Goal: Transaction & Acquisition: Book appointment/travel/reservation

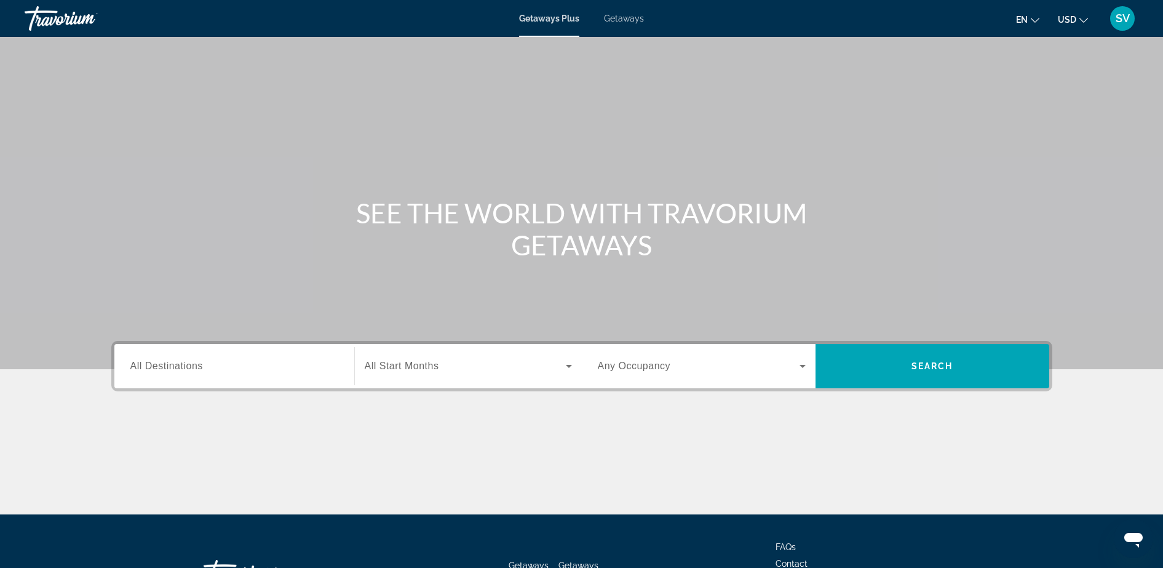
click at [630, 17] on span "Getaways" at bounding box center [624, 19] width 40 height 10
click at [254, 372] on input "Destination All Destinations" at bounding box center [234, 366] width 208 height 15
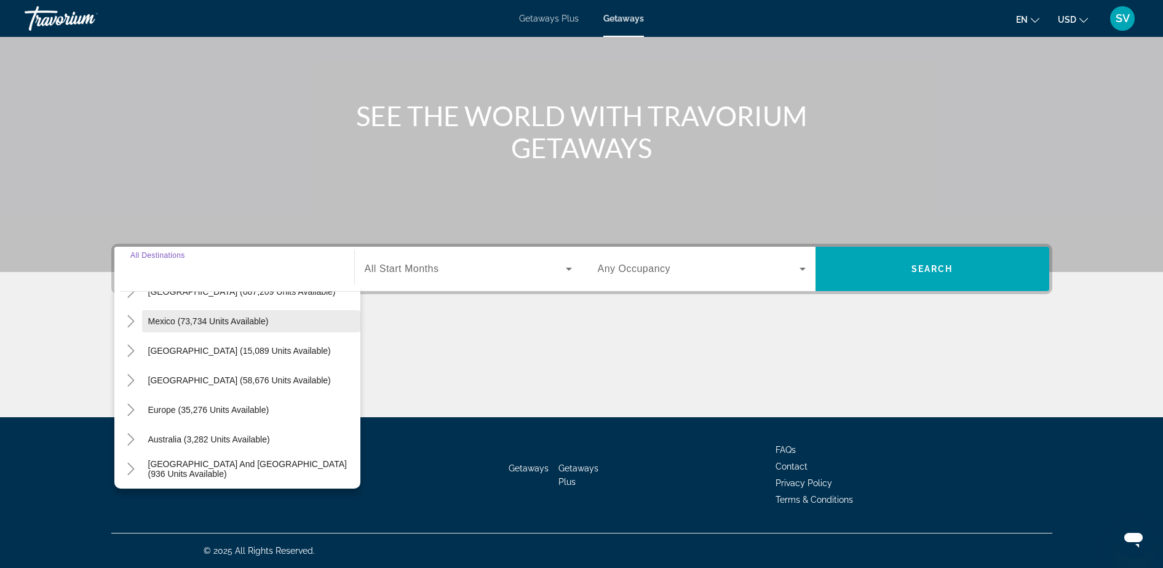
scroll to position [77, 0]
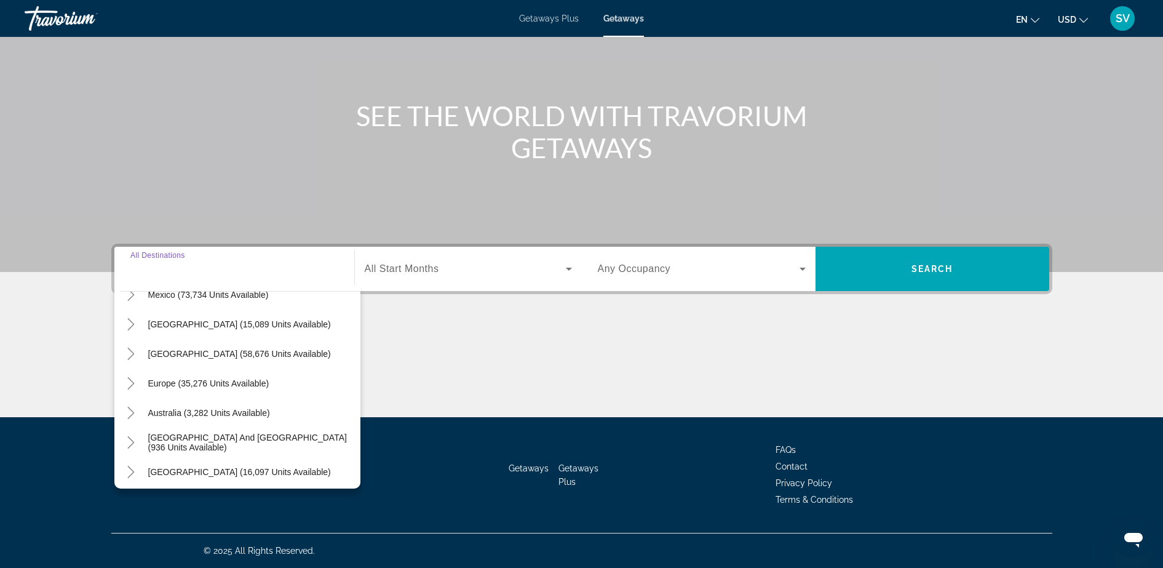
click at [175, 380] on span "Europe (35,276 units available)" at bounding box center [208, 383] width 121 height 10
type input "**********"
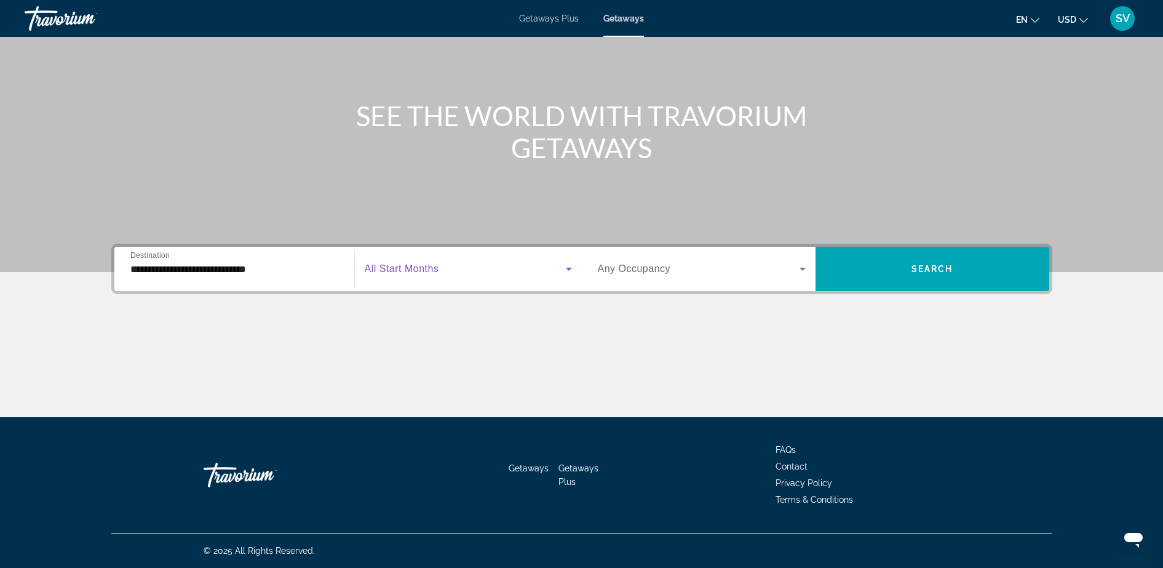
click at [412, 274] on div "Start Month All Start Months" at bounding box center [468, 269] width 207 height 34
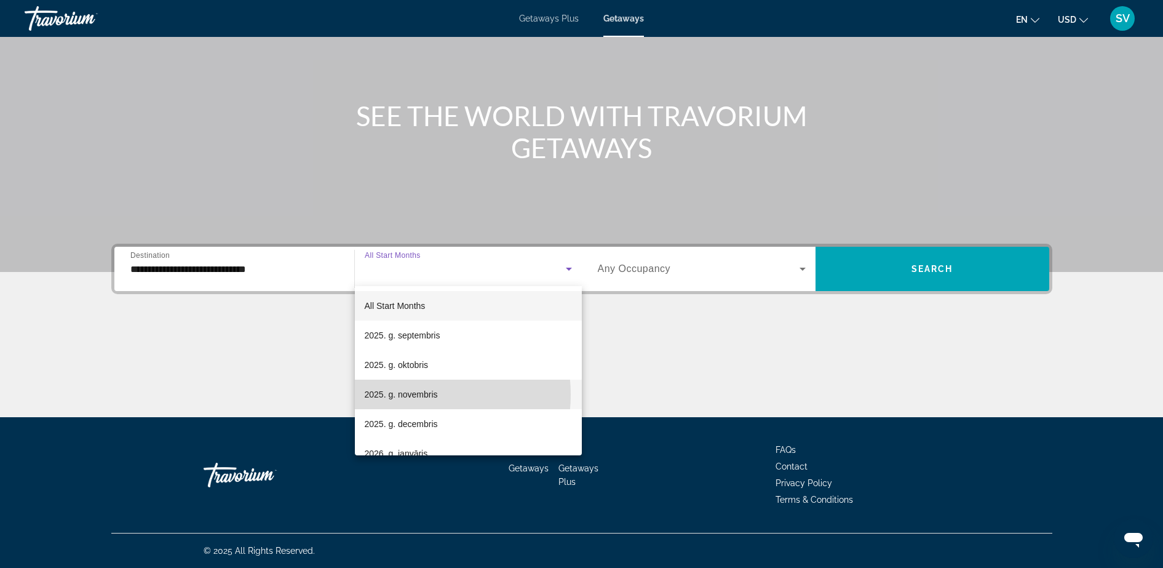
click at [416, 394] on span "2025. g. novembris" at bounding box center [401, 394] width 73 height 15
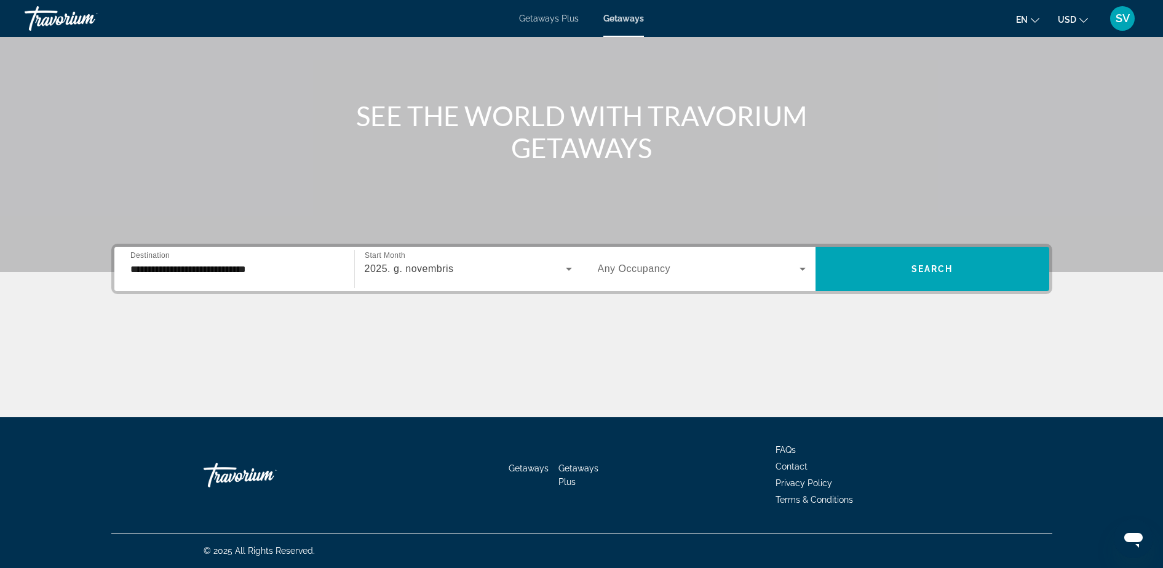
click at [664, 268] on span "Any Occupancy" at bounding box center [634, 268] width 73 height 10
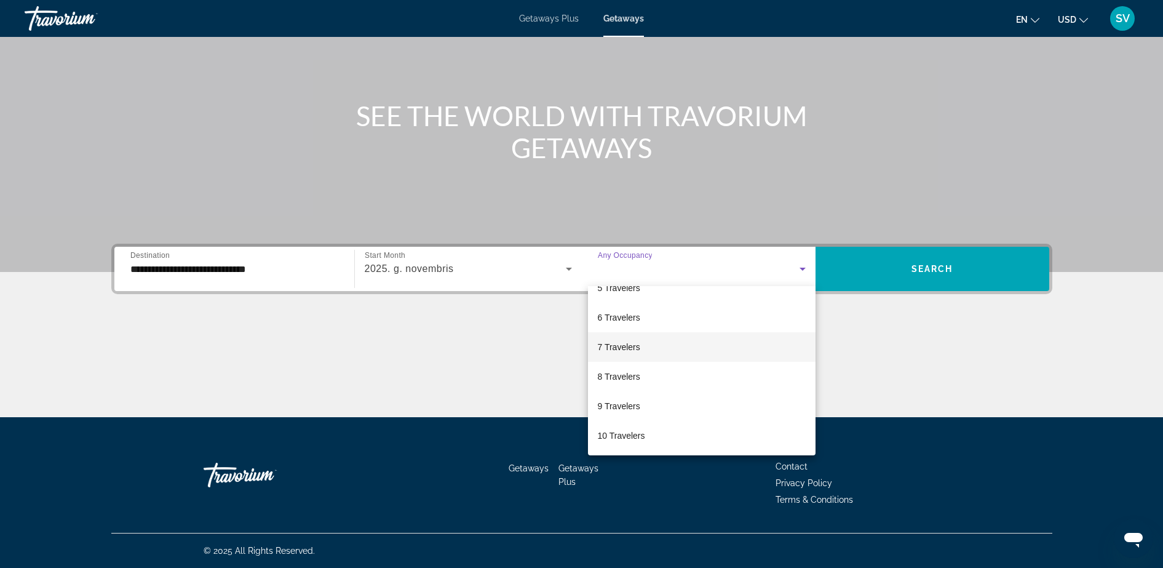
scroll to position [0, 0]
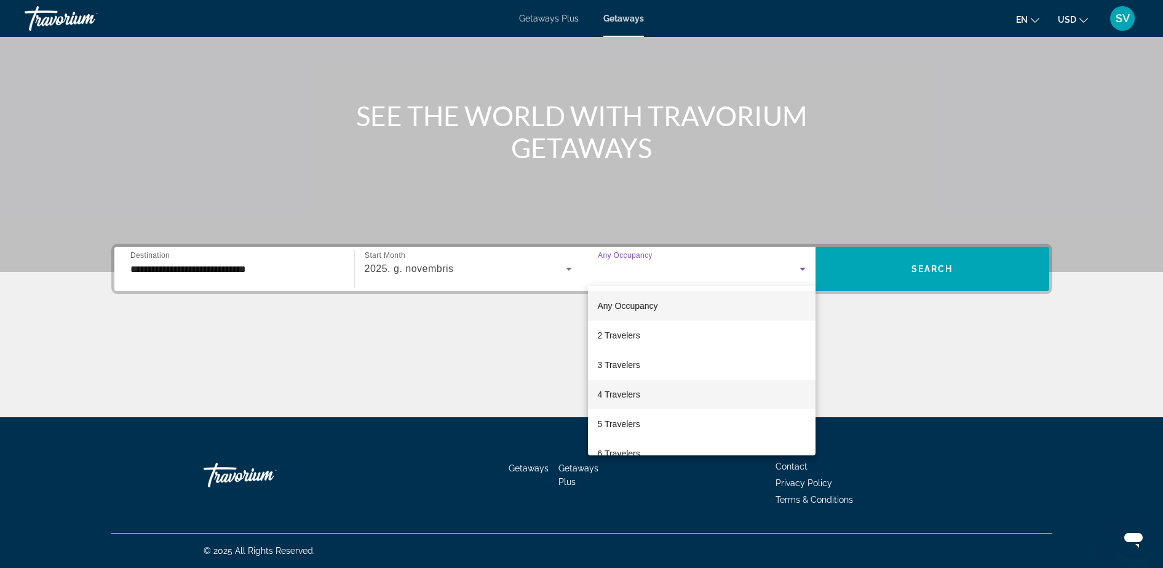
click at [632, 392] on span "4 Travelers" at bounding box center [619, 394] width 42 height 15
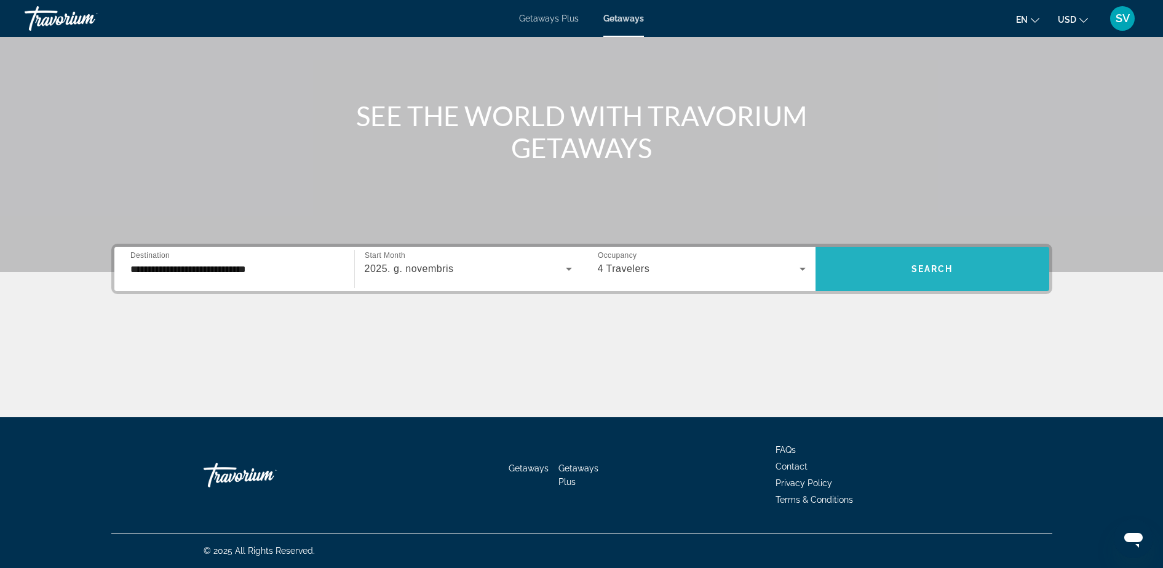
click at [984, 263] on span "Search widget" at bounding box center [933, 269] width 234 height 30
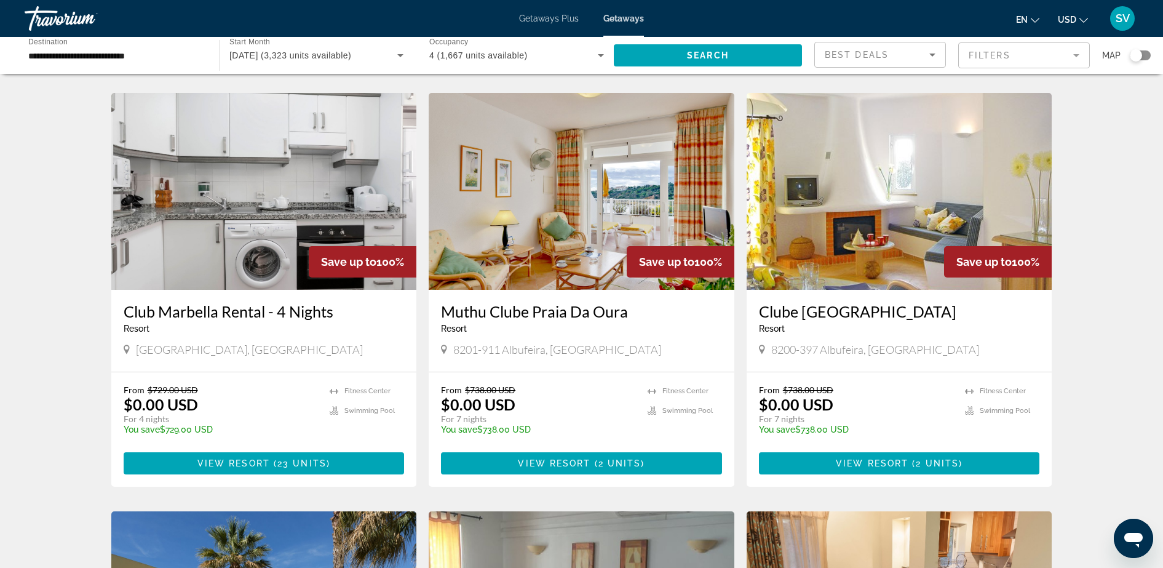
scroll to position [923, 0]
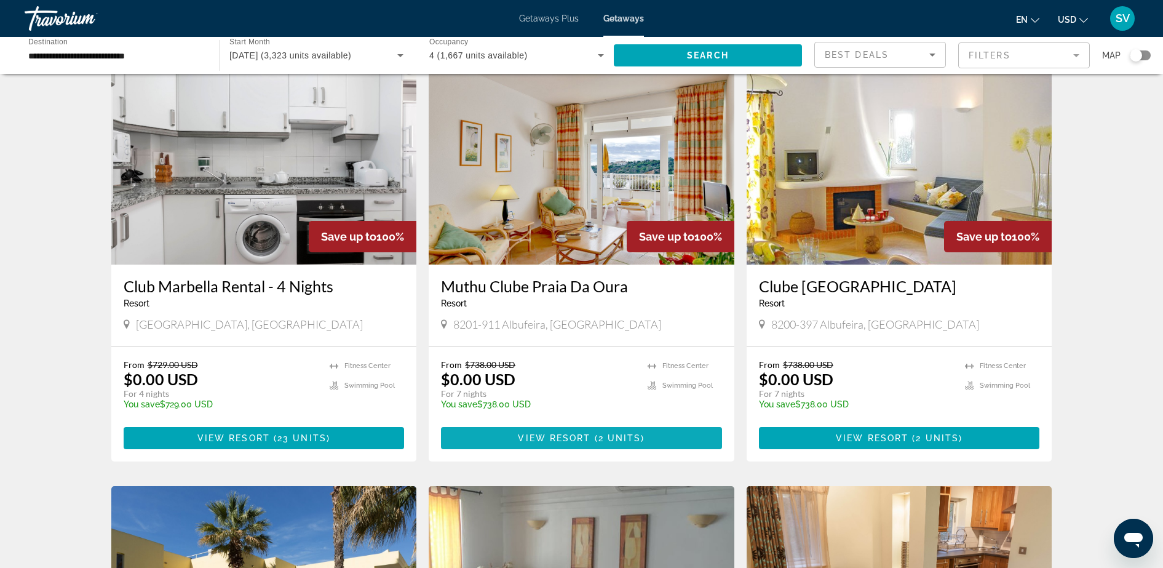
click at [547, 433] on span "View Resort" at bounding box center [554, 438] width 73 height 10
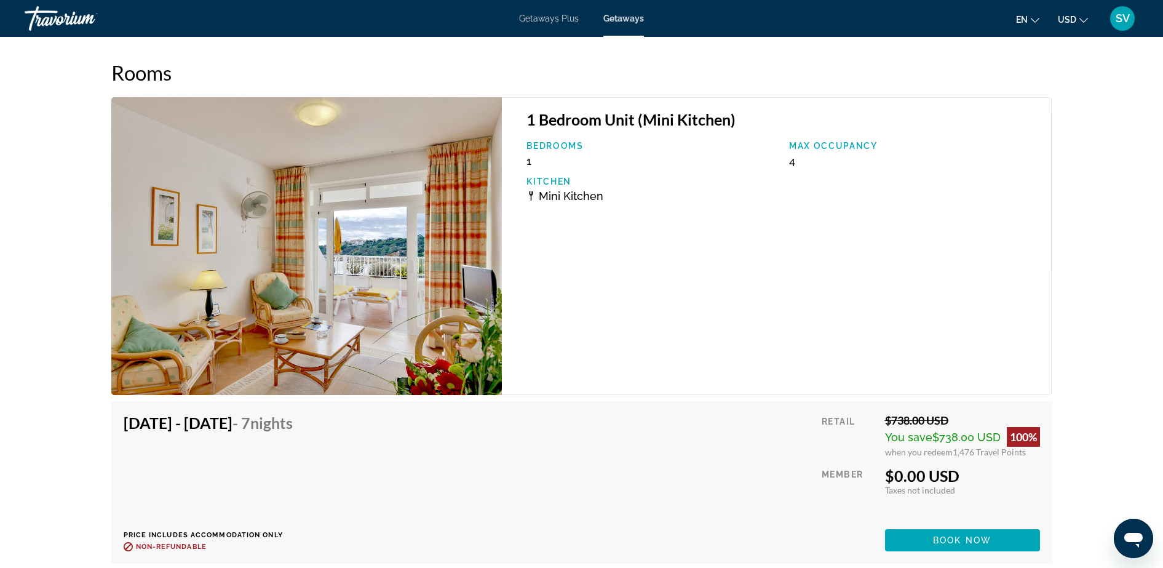
scroll to position [2307, 0]
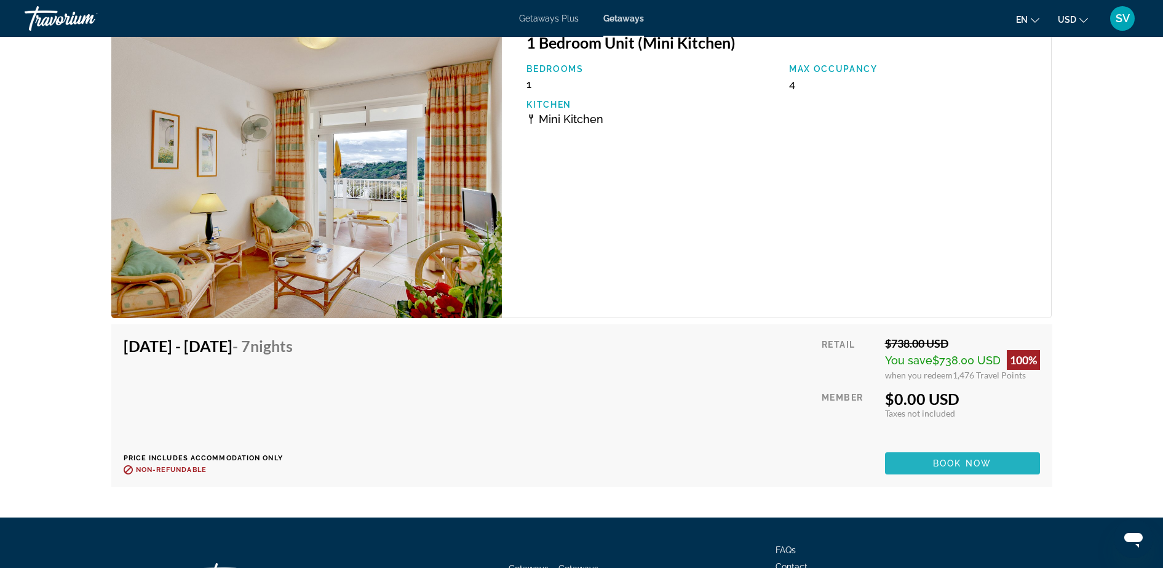
click at [951, 458] on span "Book now" at bounding box center [962, 463] width 58 height 10
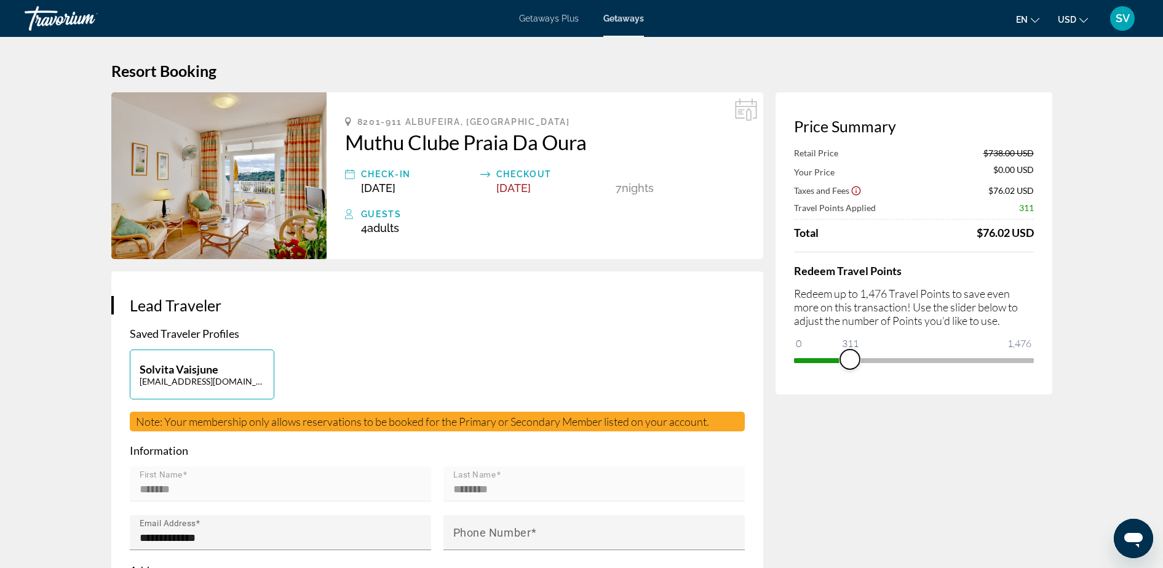
drag, startPoint x: 1022, startPoint y: 360, endPoint x: 850, endPoint y: 354, distance: 172.3
click at [850, 354] on span "ngx-slider" at bounding box center [850, 359] width 20 height 20
drag, startPoint x: 854, startPoint y: 355, endPoint x: 897, endPoint y: 355, distance: 43.1
click at [897, 355] on span "ngx-slider" at bounding box center [896, 359] width 20 height 20
drag, startPoint x: 909, startPoint y: 355, endPoint x: 954, endPoint y: 355, distance: 44.9
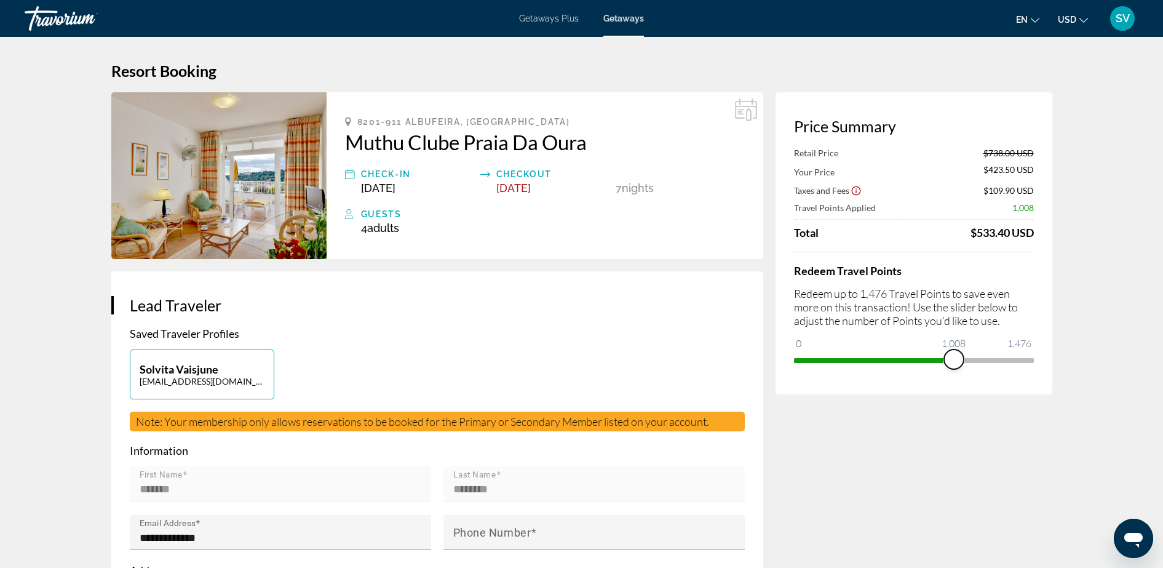
click at [954, 354] on span "ngx-slider" at bounding box center [954, 359] width 20 height 20
drag, startPoint x: 959, startPoint y: 356, endPoint x: 1046, endPoint y: 357, distance: 86.7
click at [1044, 357] on div "Price Summary Retail Price $738.00 USD Your Price $234.00 USD Taxes and Fees $9…" at bounding box center [914, 243] width 277 height 302
drag, startPoint x: 1018, startPoint y: 356, endPoint x: 918, endPoint y: 358, distance: 99.7
click at [918, 358] on span "ngx-slider" at bounding box center [919, 359] width 20 height 20
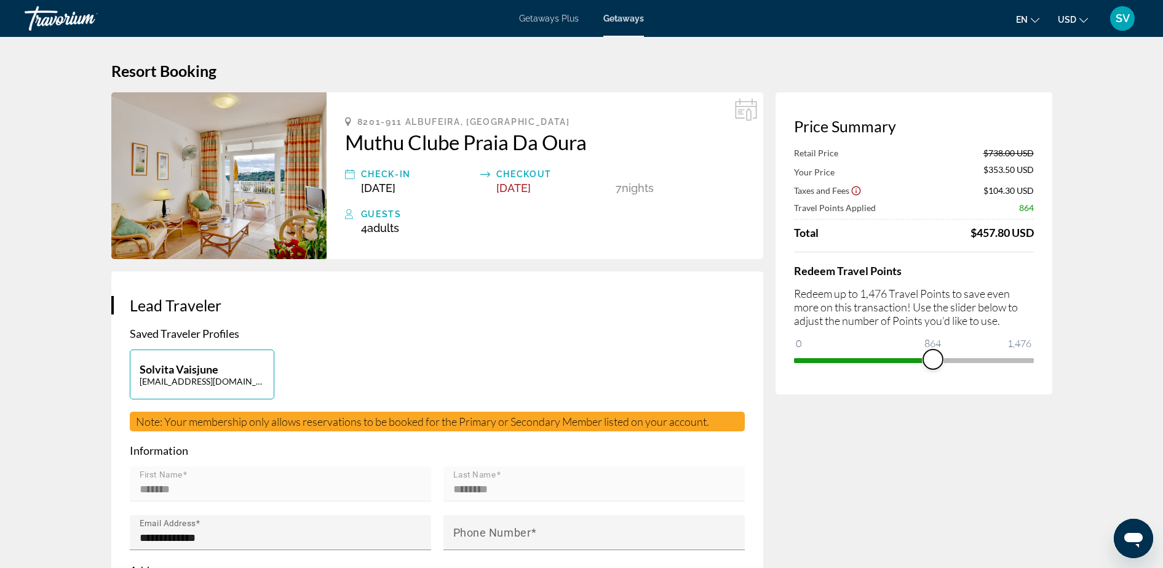
drag, startPoint x: 920, startPoint y: 357, endPoint x: 1060, endPoint y: 362, distance: 140.3
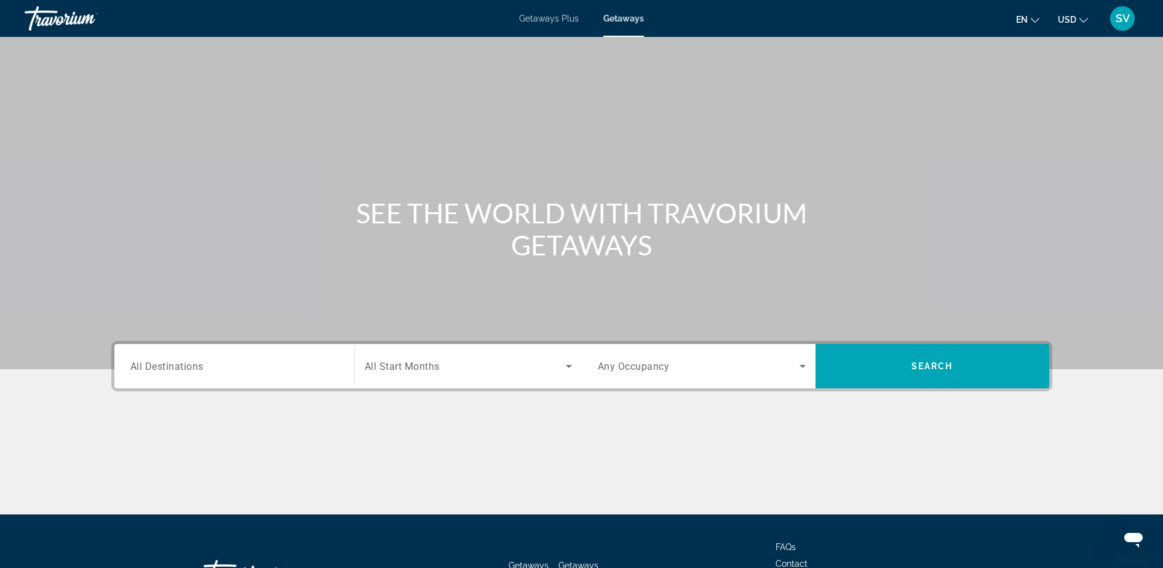
click at [192, 372] on input "Destination All Destinations" at bounding box center [234, 366] width 208 height 15
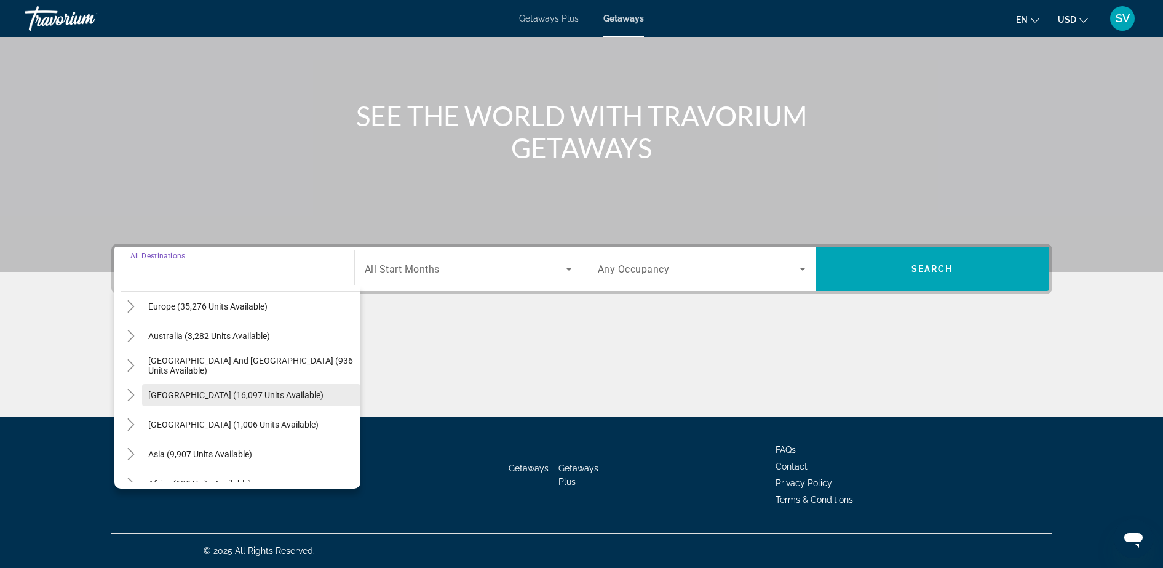
scroll to position [199, 0]
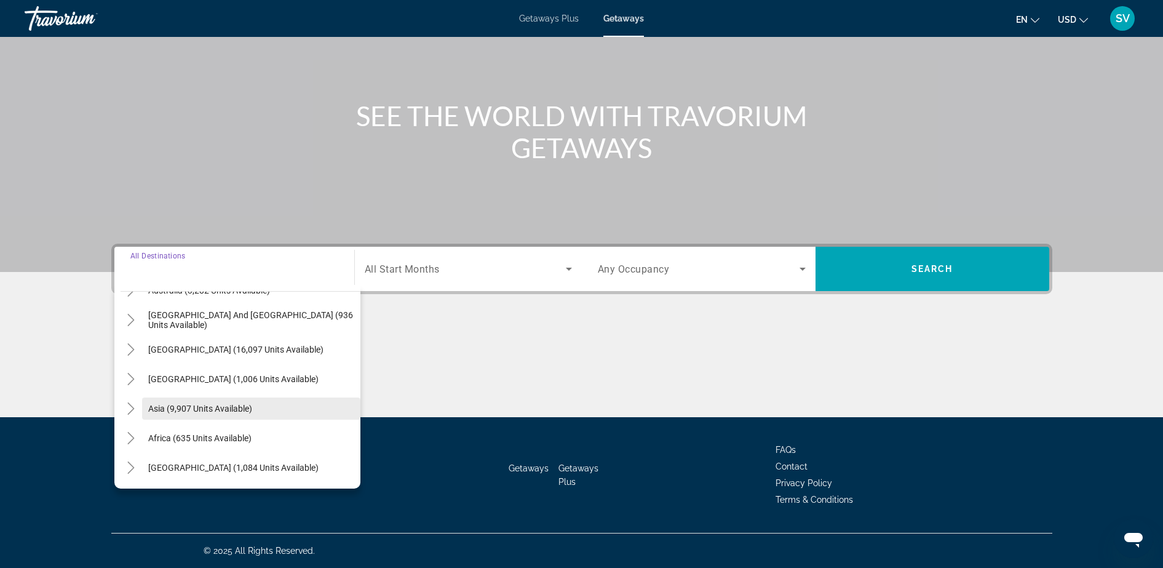
click at [151, 410] on span "Asia (9,907 units available)" at bounding box center [200, 408] width 104 height 10
type input "**********"
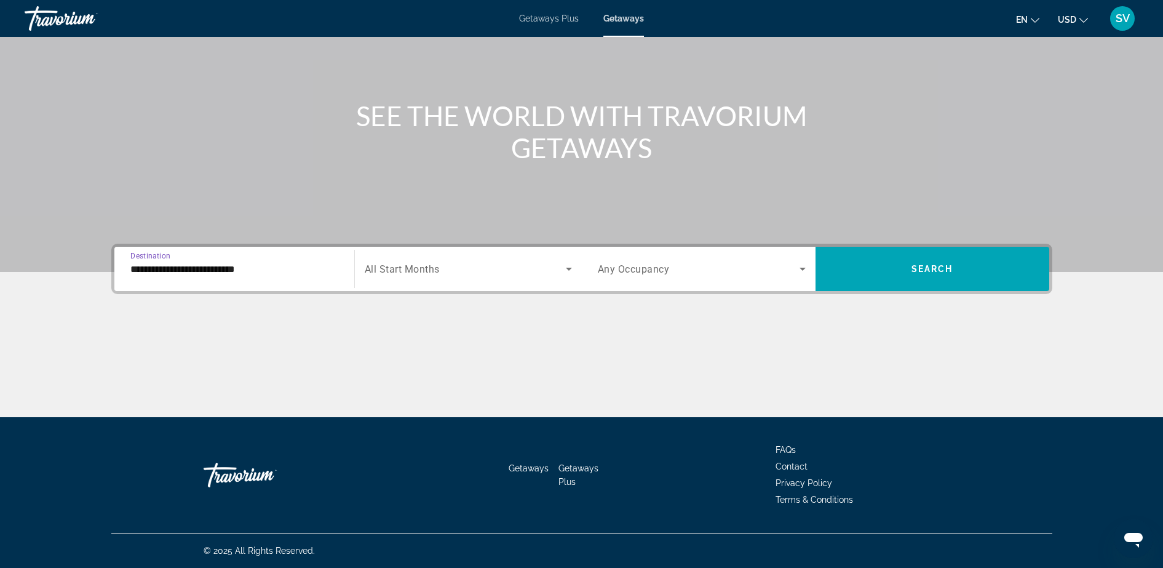
click at [458, 263] on span "Search widget" at bounding box center [465, 268] width 201 height 15
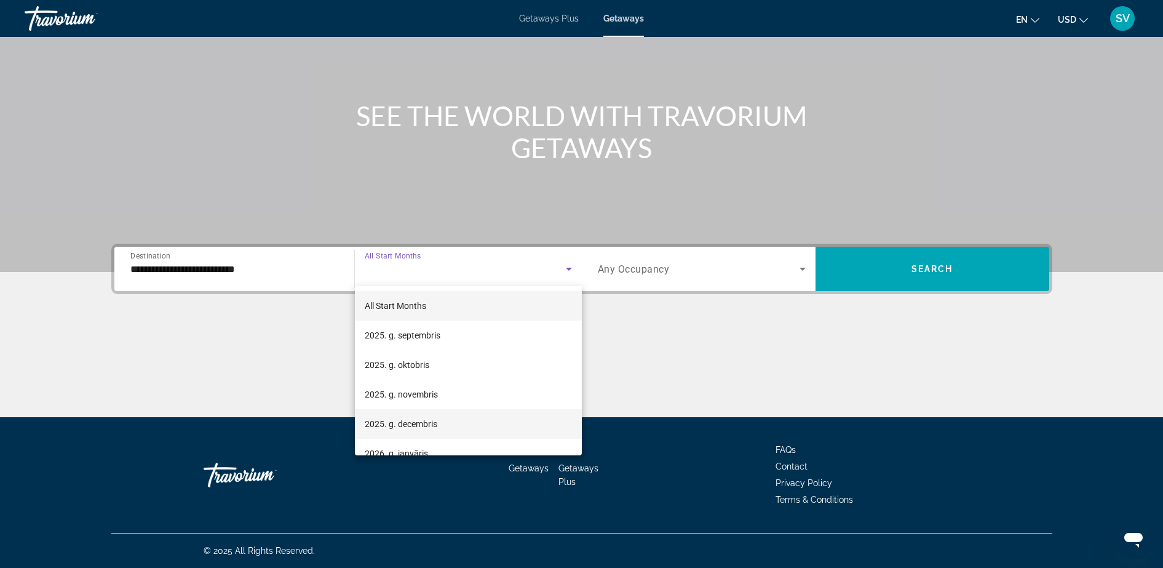
click at [416, 417] on mat-option "2025. g. decembris" at bounding box center [468, 424] width 227 height 30
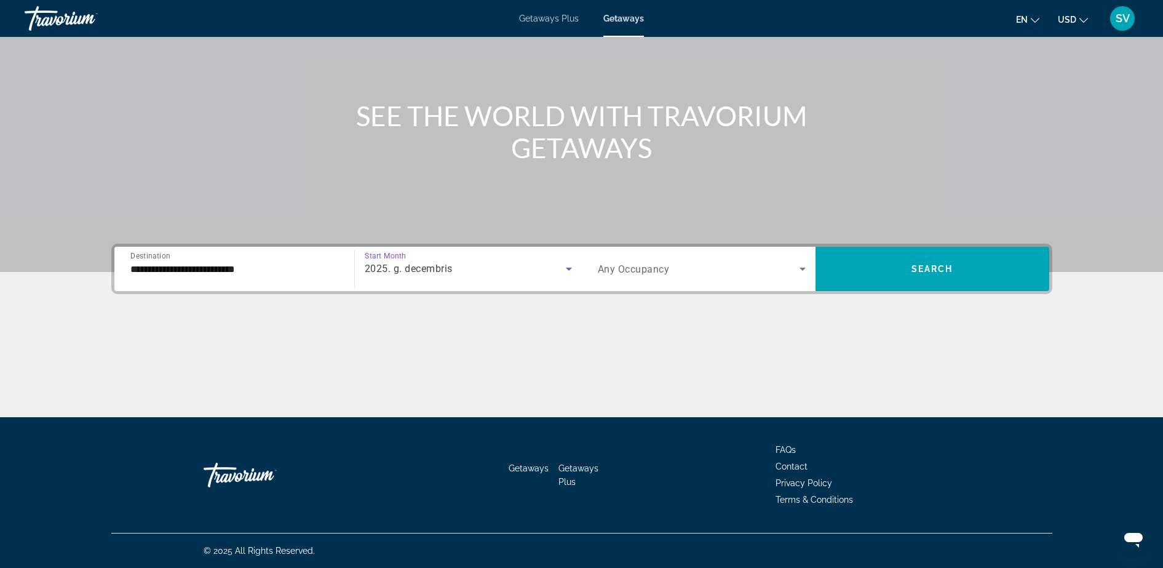
click at [630, 292] on div "**********" at bounding box center [582, 330] width 990 height 173
drag, startPoint x: 630, startPoint y: 292, endPoint x: 638, endPoint y: 274, distance: 19.5
click at [638, 274] on div "Occupancy Any Occupancy" at bounding box center [702, 269] width 208 height 34
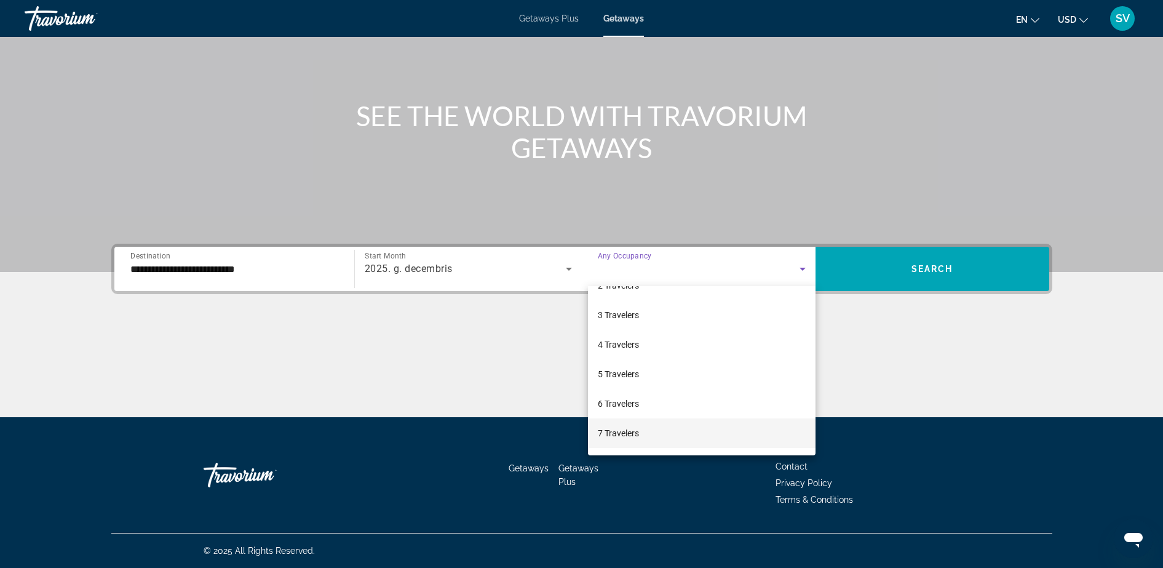
scroll to position [77, 0]
click at [619, 360] on mat-option "5 Travelers" at bounding box center [702, 347] width 228 height 30
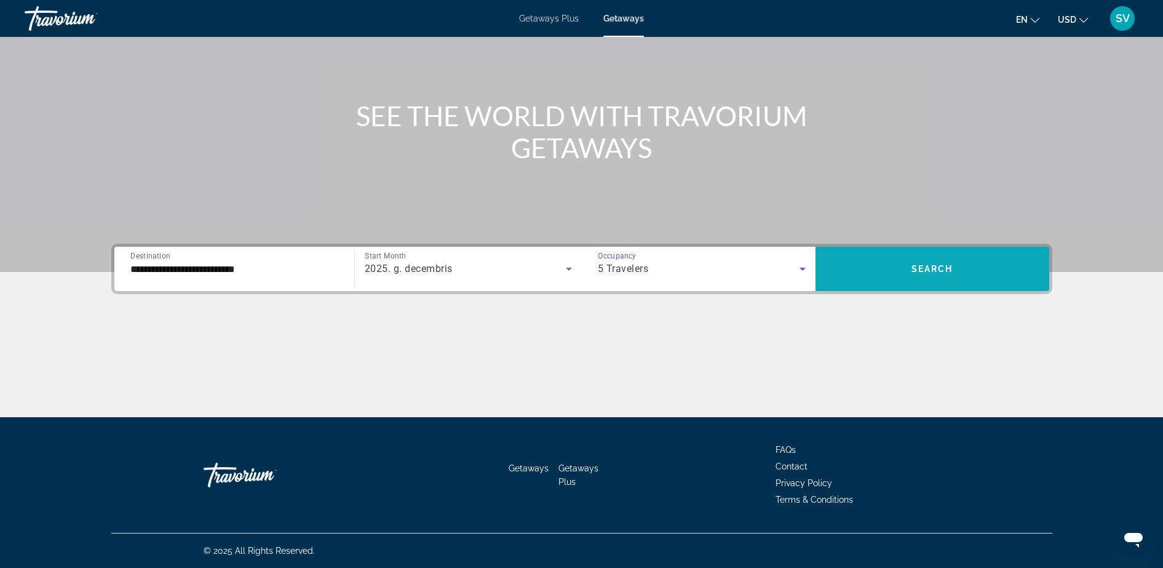
click at [889, 268] on span "Search widget" at bounding box center [933, 269] width 234 height 30
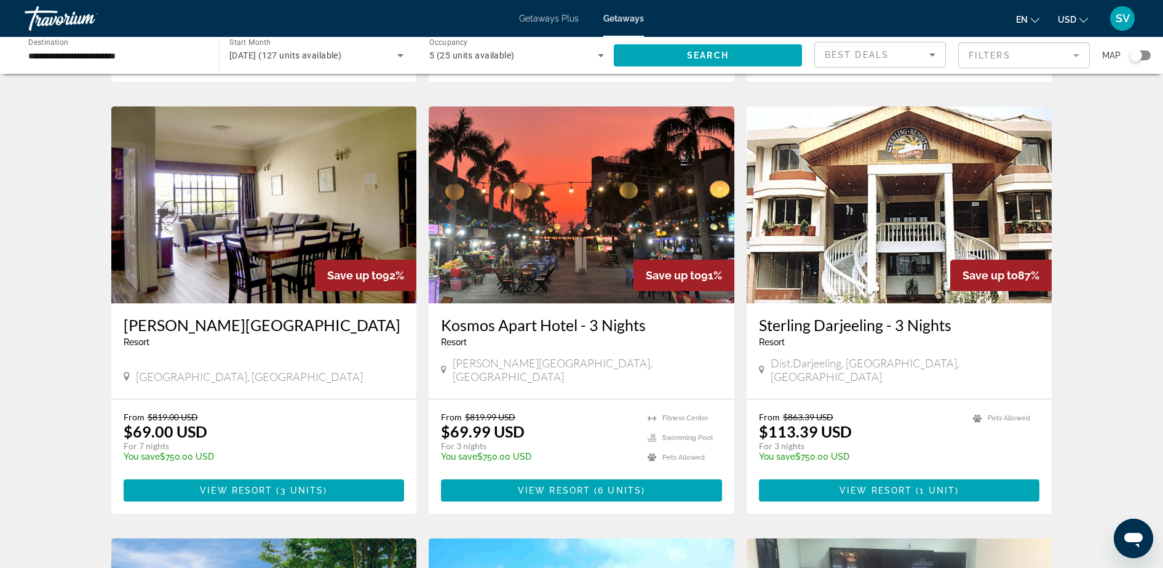
scroll to position [383, 0]
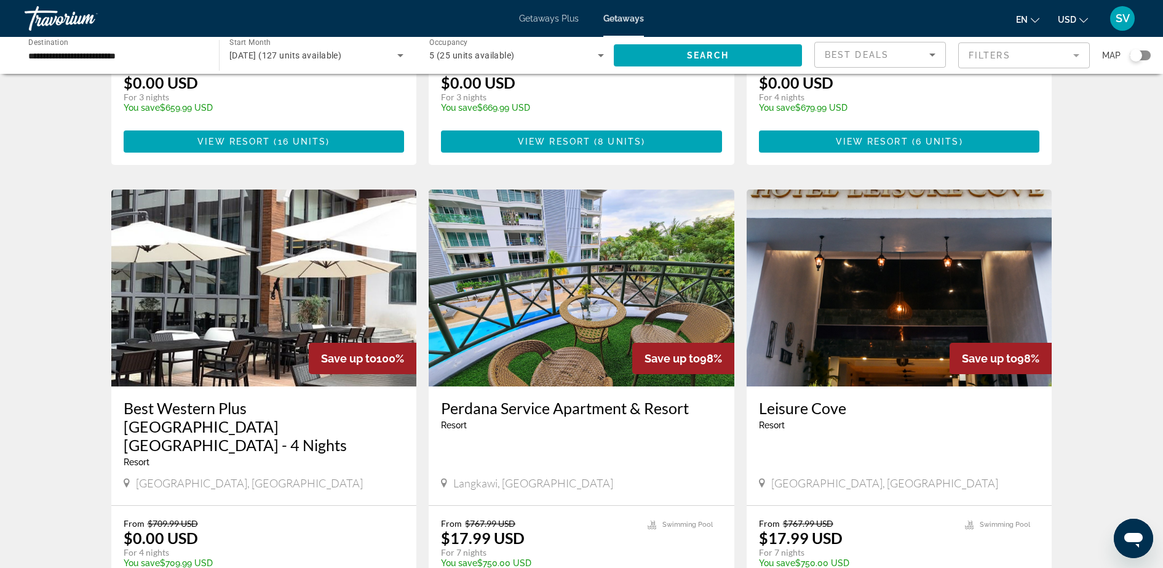
click at [81, 49] on input "**********" at bounding box center [115, 56] width 175 height 15
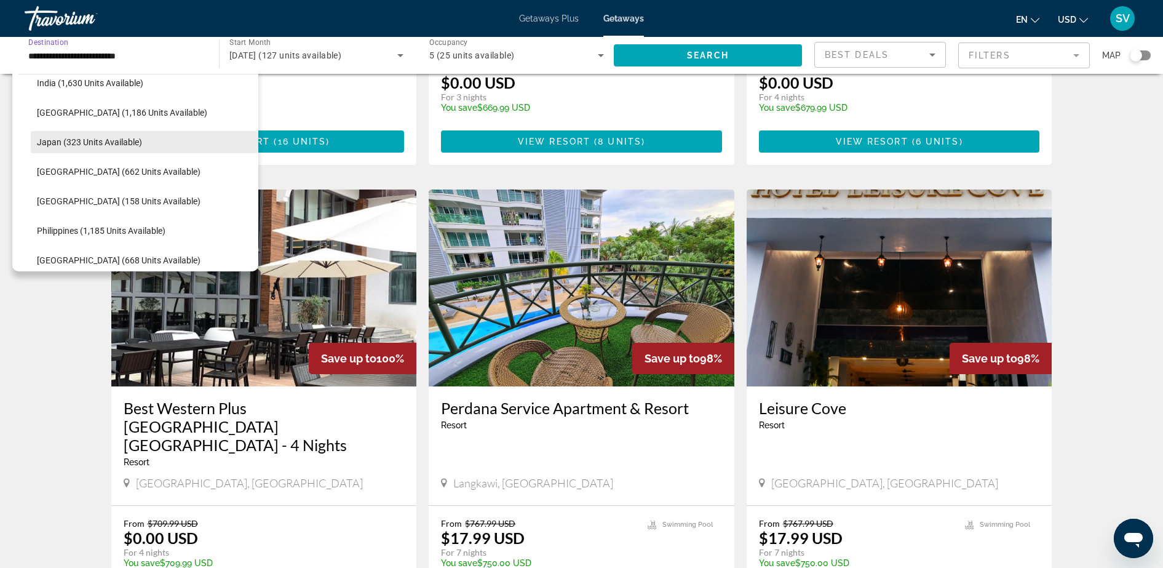
scroll to position [451, 0]
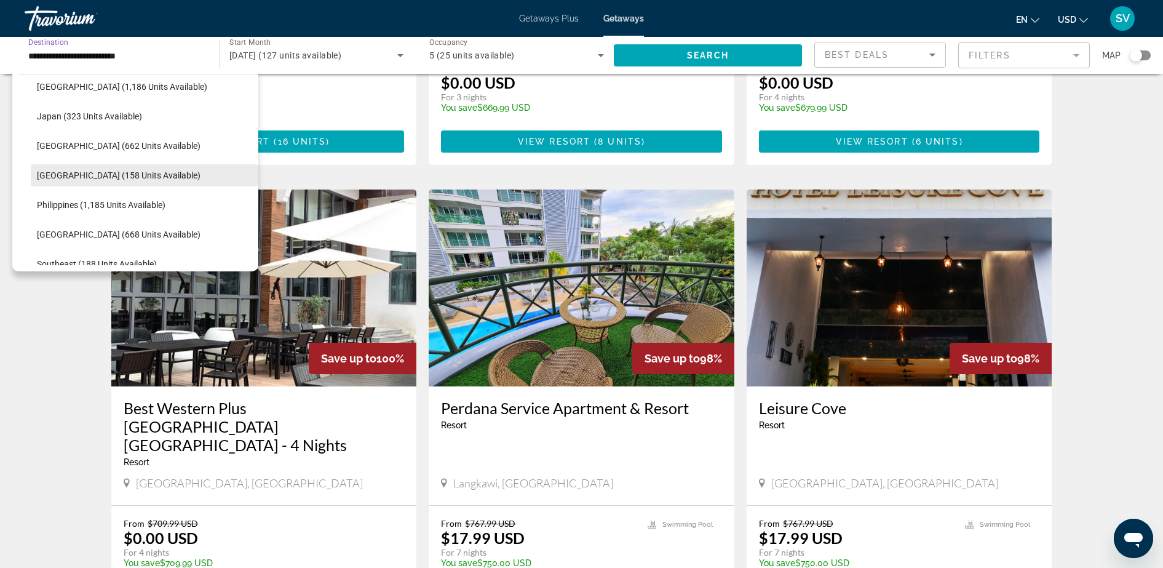
click at [65, 172] on span "Maldives (158 units available)" at bounding box center [119, 175] width 164 height 10
type input "**********"
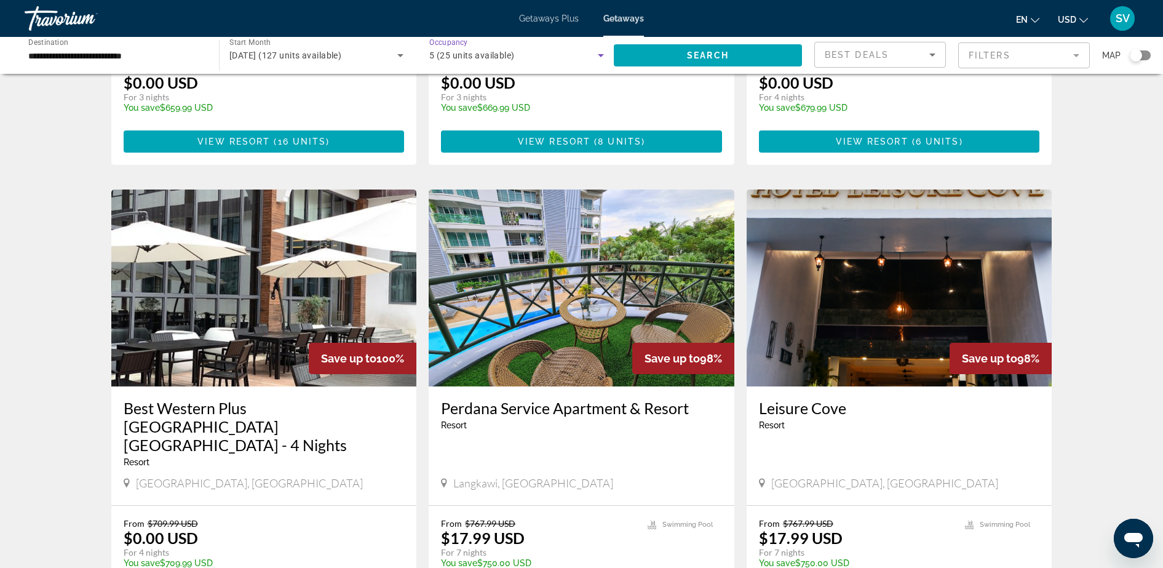
click at [556, 49] on div "5 (25 units available)" at bounding box center [513, 55] width 169 height 15
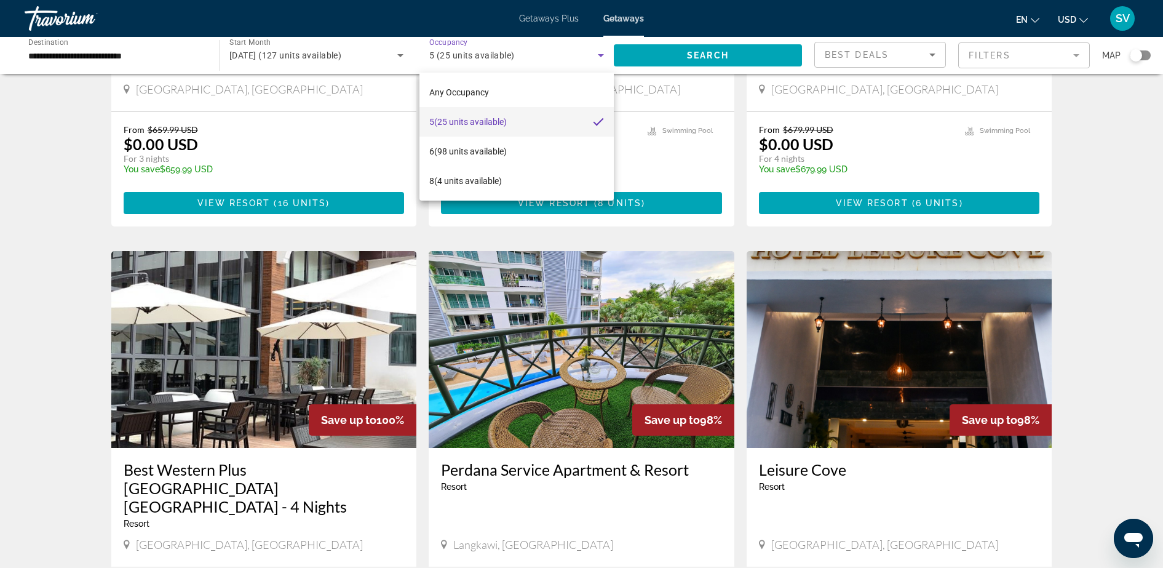
scroll to position [229, 0]
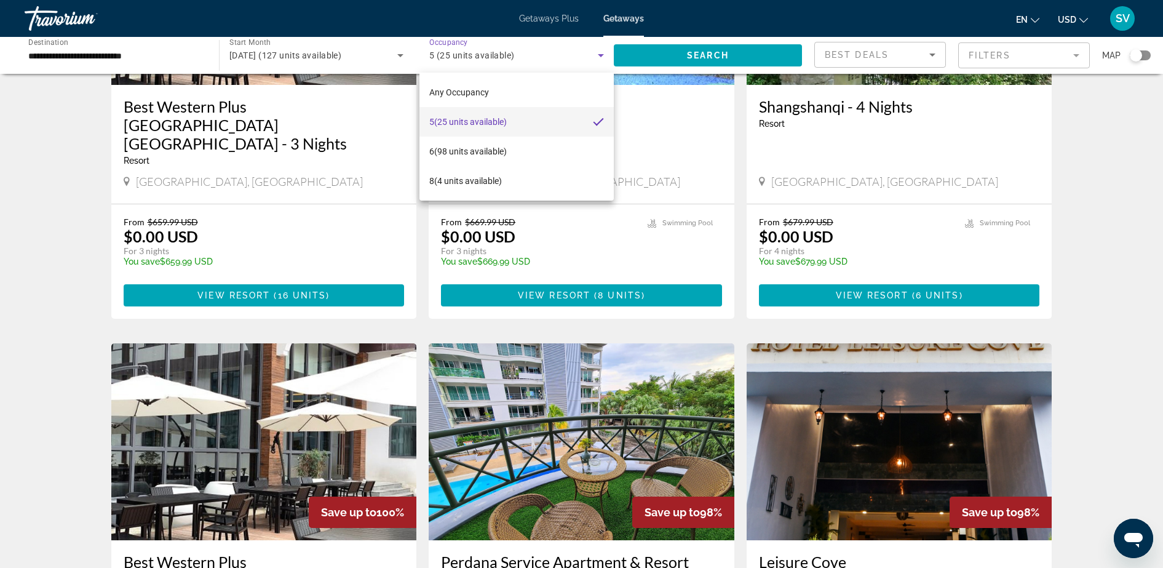
click at [712, 54] on div at bounding box center [581, 284] width 1163 height 568
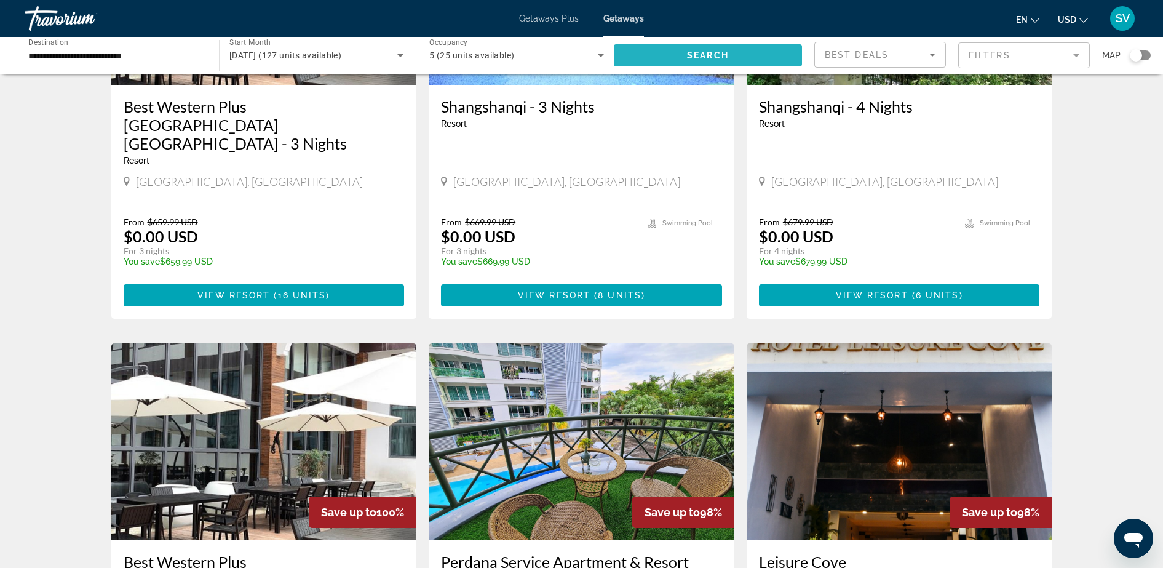
click at [714, 53] on span "Search" at bounding box center [708, 55] width 42 height 10
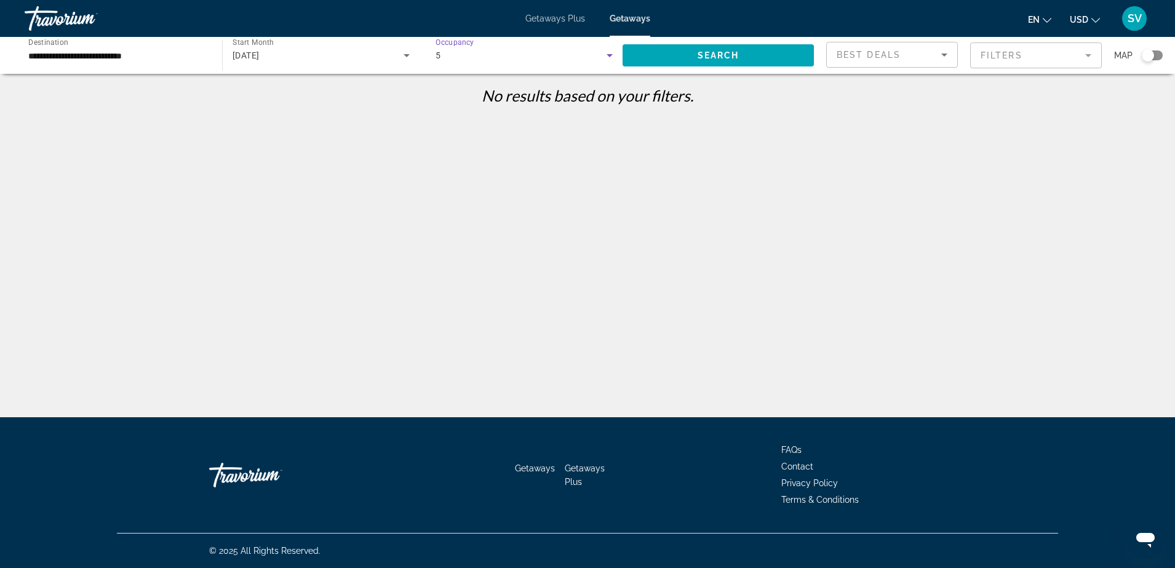
click at [611, 53] on icon "Search widget" at bounding box center [609, 55] width 15 height 15
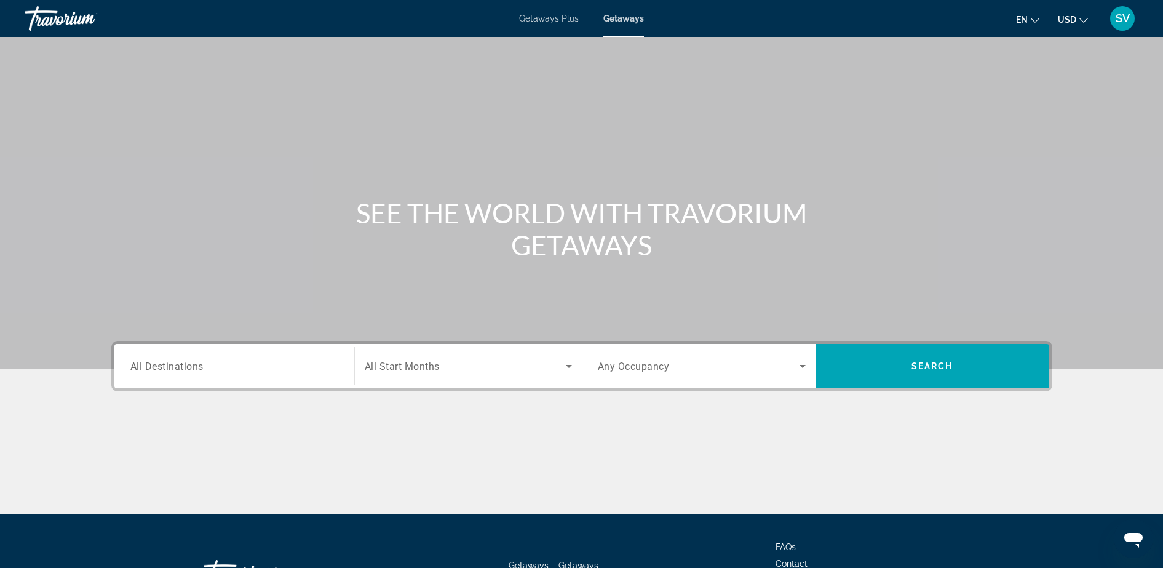
click at [166, 377] on div "Search widget" at bounding box center [234, 366] width 208 height 35
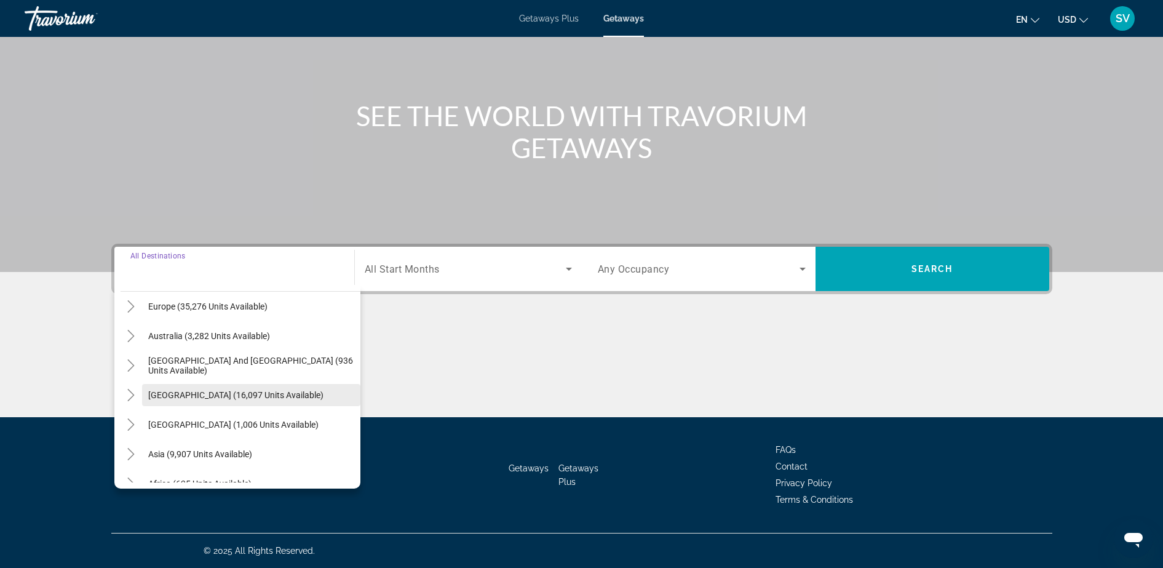
scroll to position [199, 0]
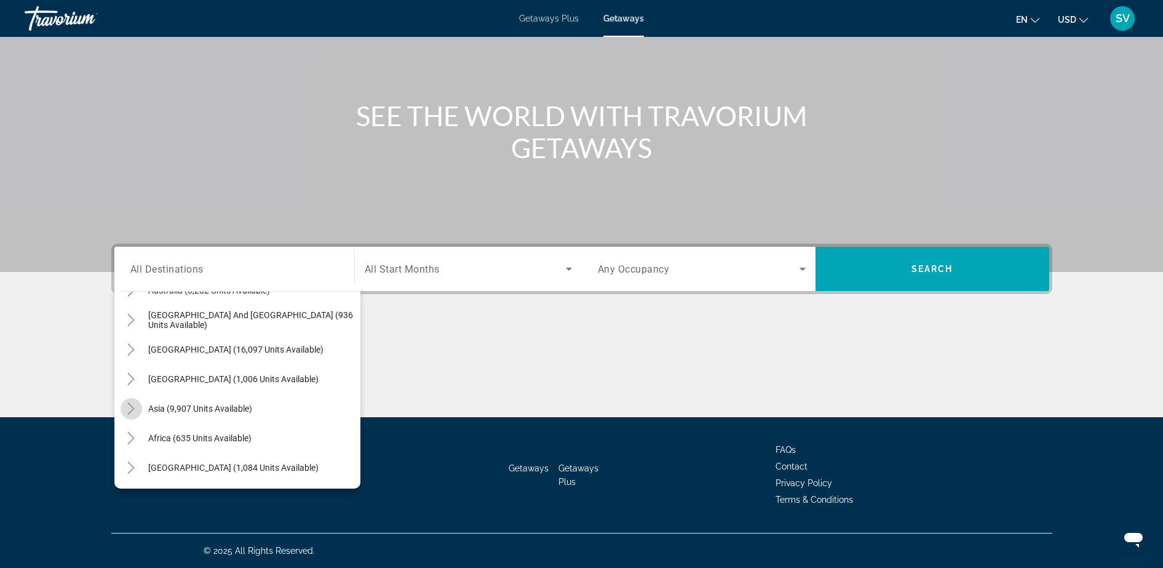
click at [129, 405] on icon "Toggle Asia (9,907 units available)" at bounding box center [131, 408] width 12 height 12
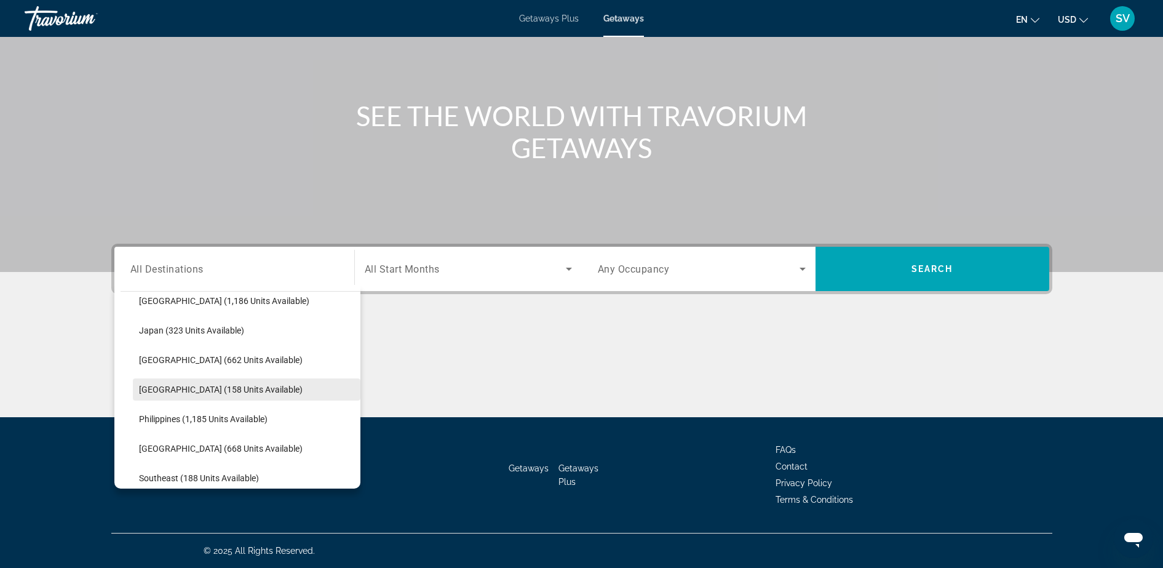
scroll to position [455, 0]
click at [173, 389] on span "Maldives (158 units available)" at bounding box center [221, 389] width 164 height 10
type input "**********"
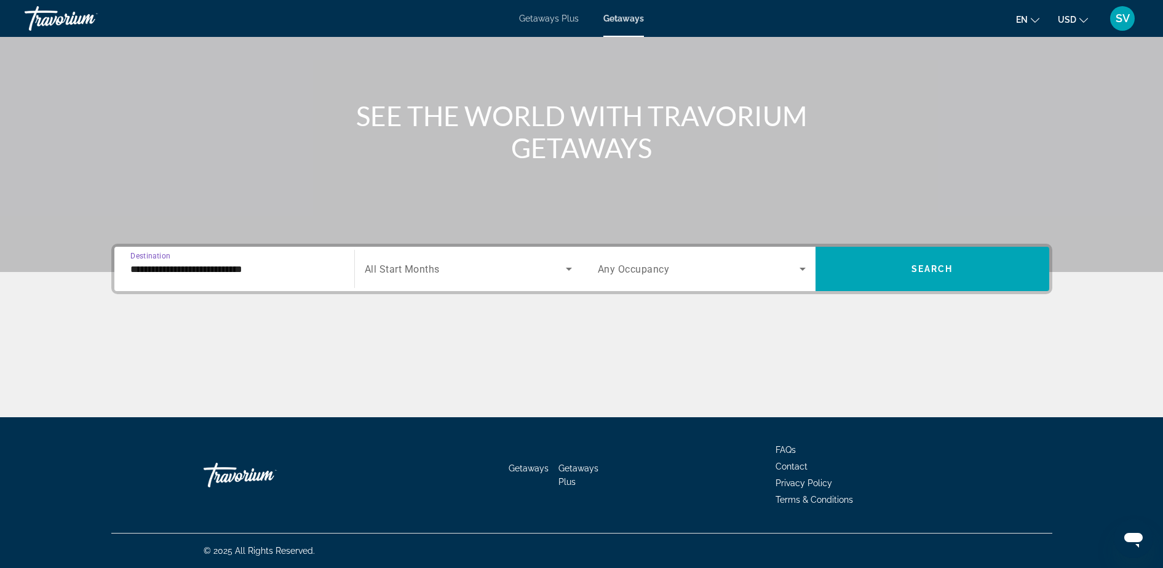
click at [456, 272] on span "Search widget" at bounding box center [465, 268] width 201 height 15
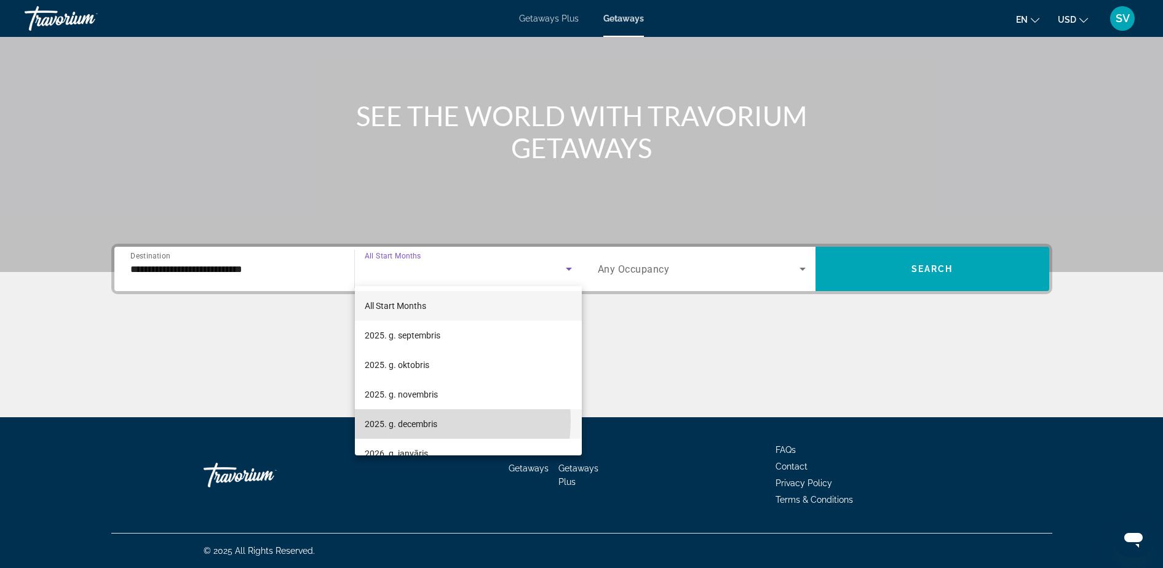
click at [418, 420] on span "2025. g. decembris" at bounding box center [401, 423] width 73 height 15
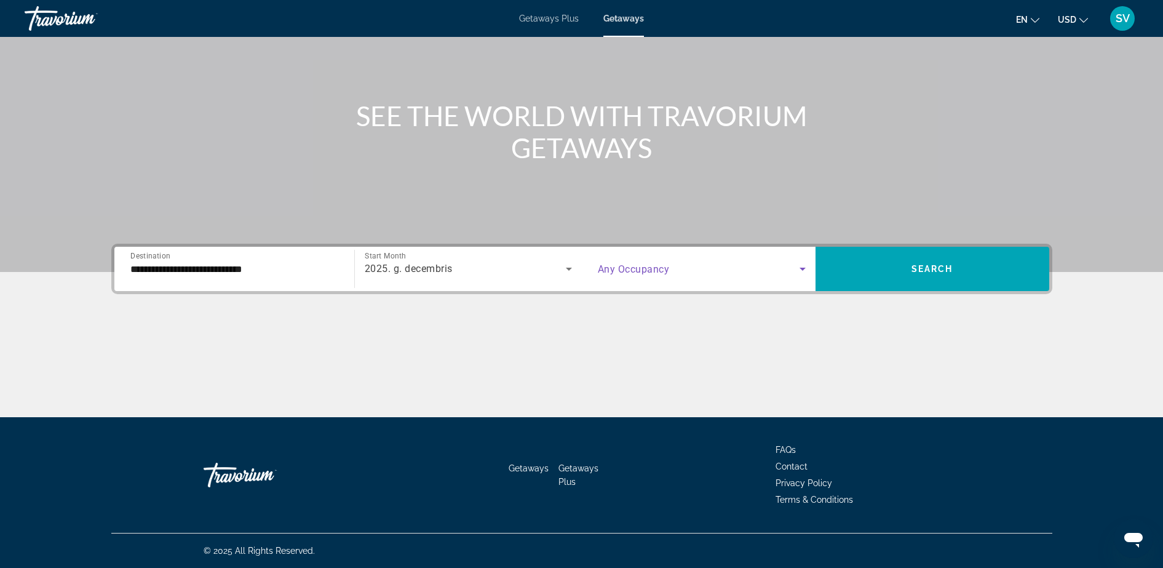
click at [797, 274] on icon "Search widget" at bounding box center [802, 268] width 15 height 15
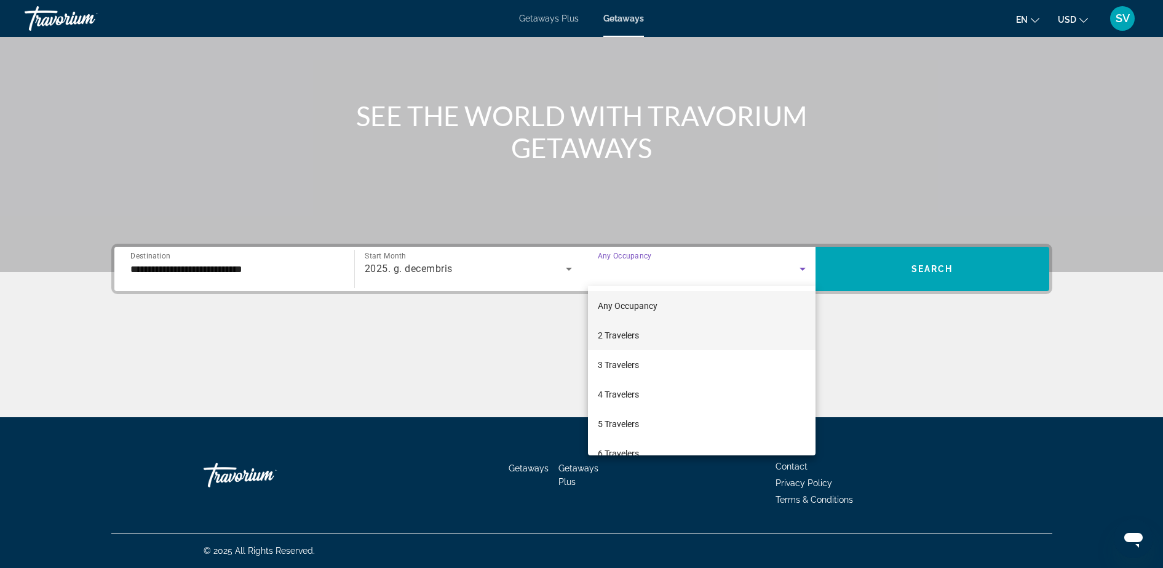
click at [629, 339] on span "2 Travelers" at bounding box center [618, 335] width 41 height 15
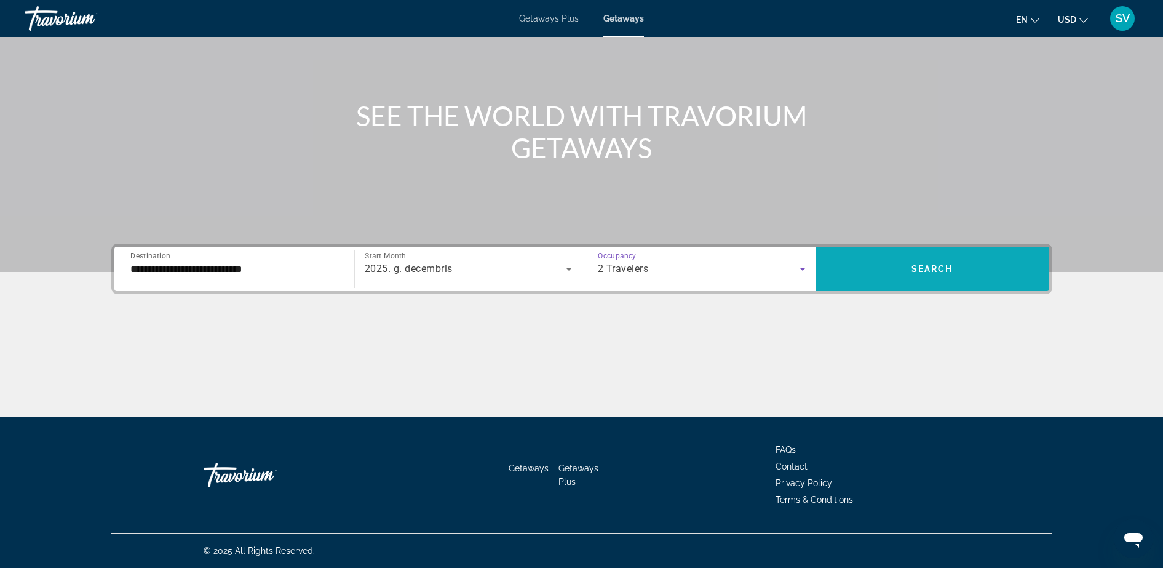
click at [905, 263] on span "Search widget" at bounding box center [933, 269] width 234 height 30
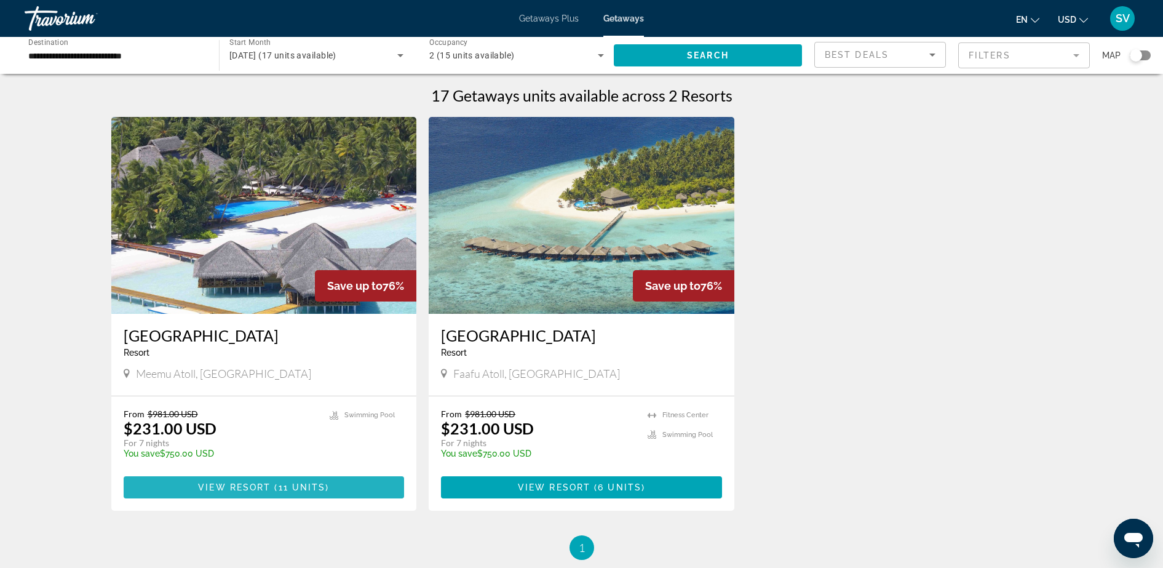
click at [299, 484] on span "11 units" at bounding box center [302, 487] width 47 height 10
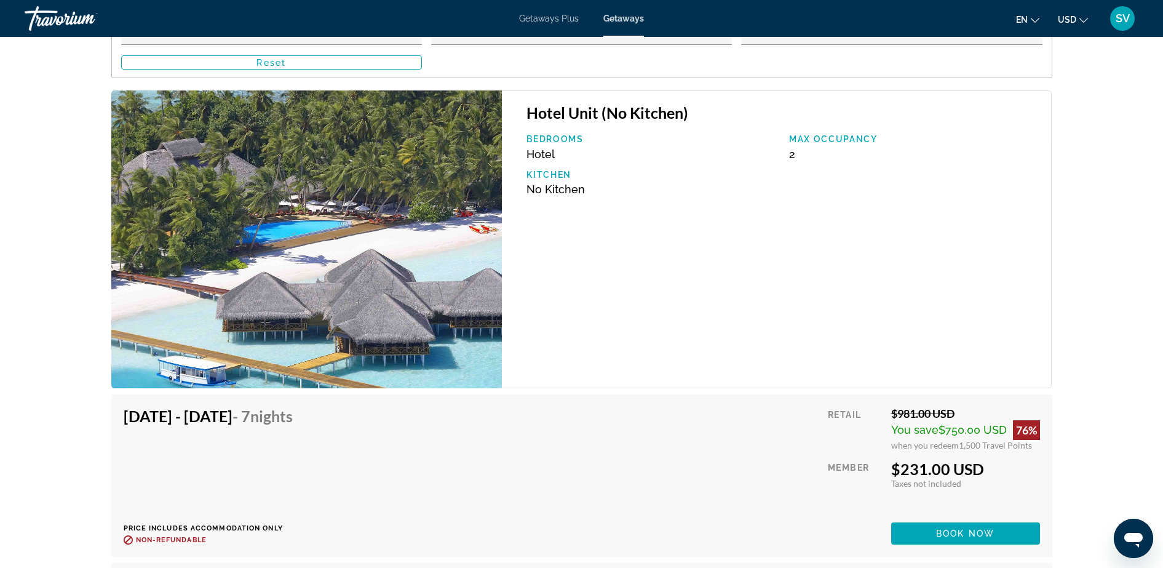
scroll to position [2383, 0]
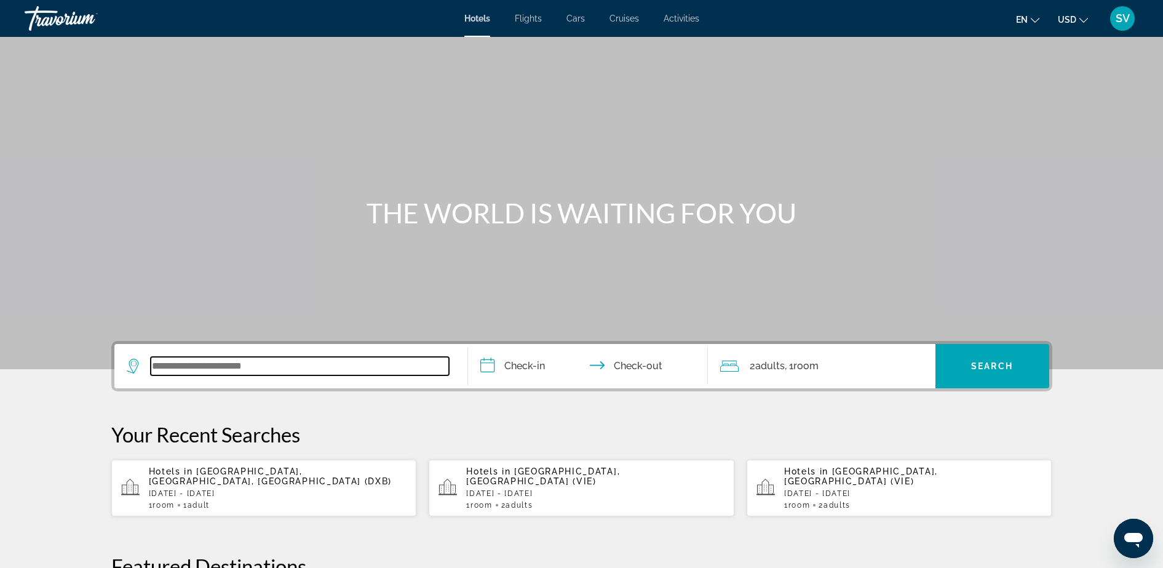
click at [197, 365] on input "Search widget" at bounding box center [300, 366] width 298 height 18
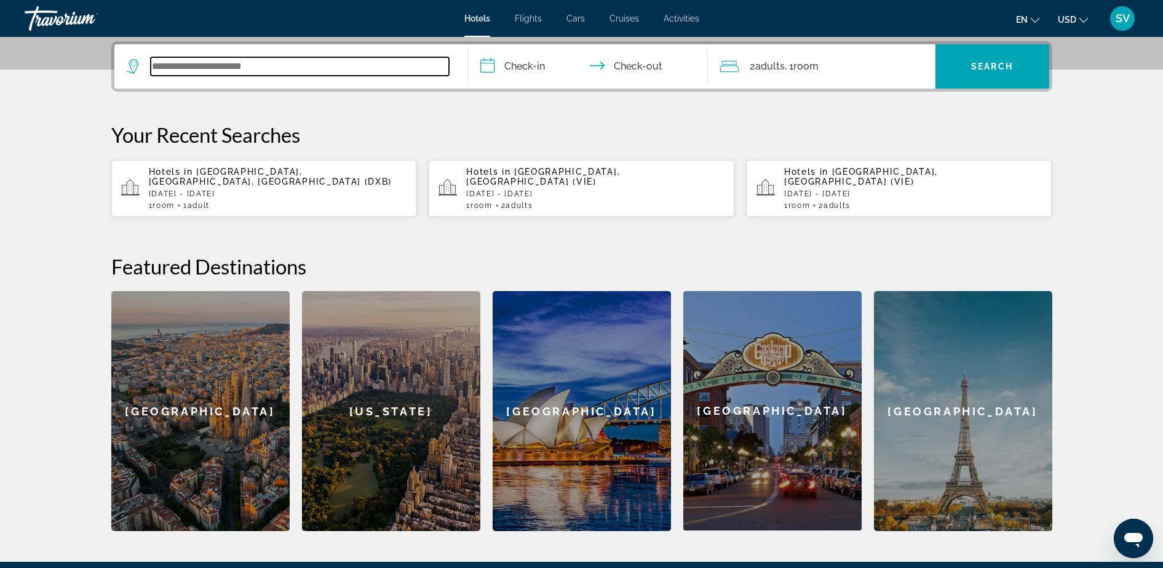
scroll to position [301, 0]
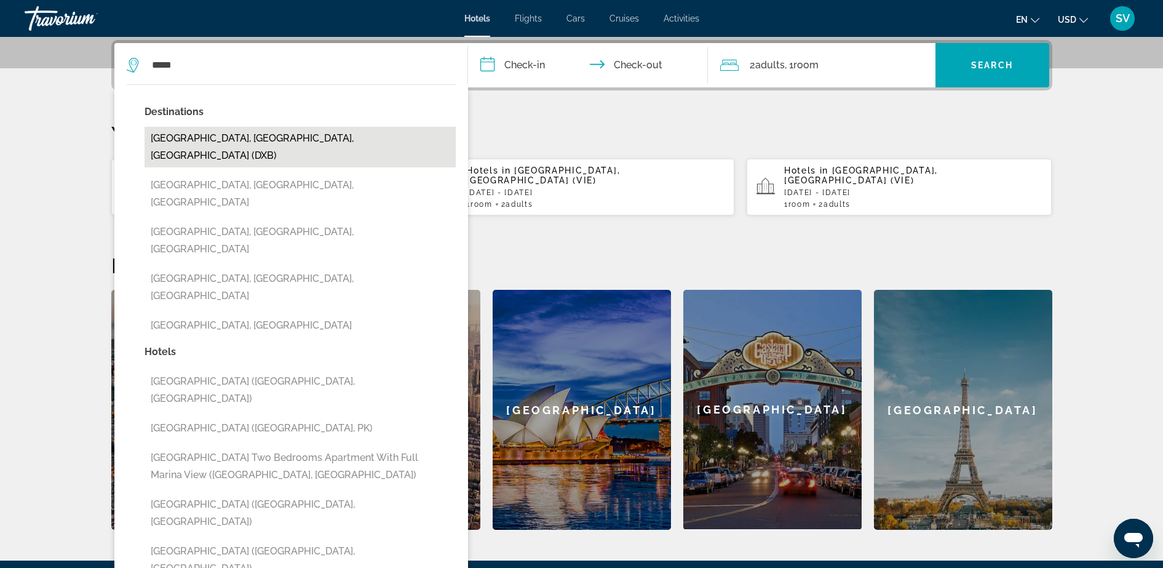
click at [241, 140] on button "[GEOGRAPHIC_DATA], [GEOGRAPHIC_DATA], [GEOGRAPHIC_DATA] (DXB)" at bounding box center [300, 147] width 311 height 41
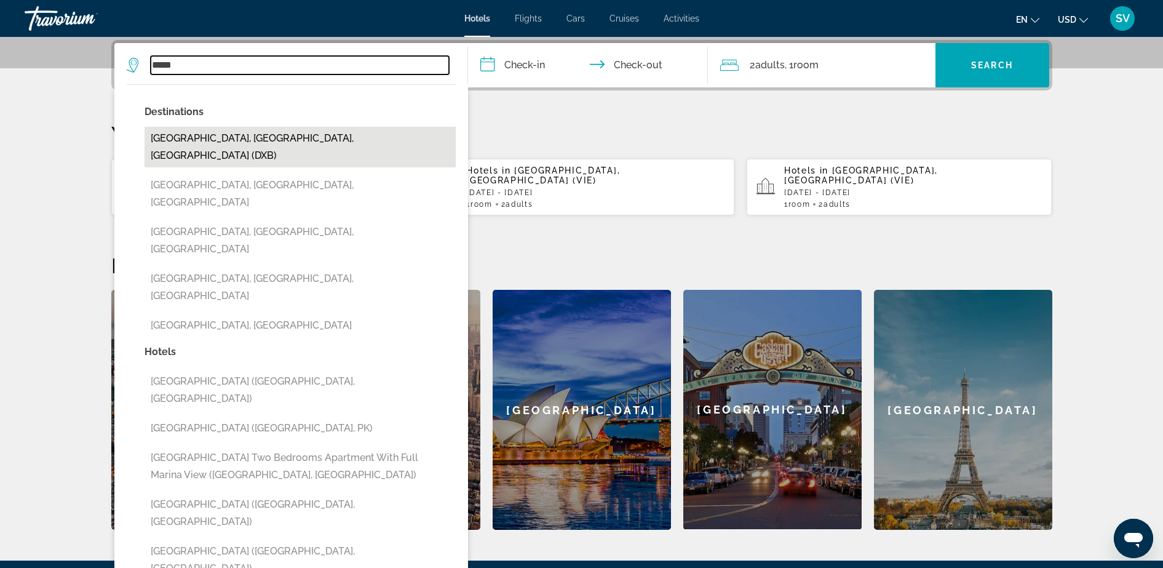
type input "**********"
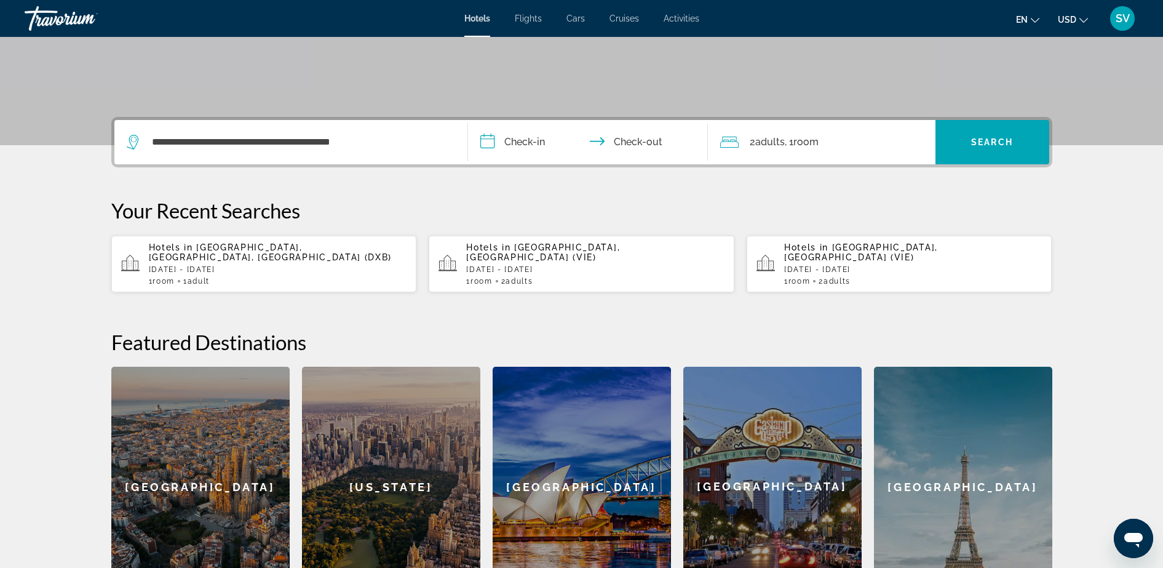
click at [525, 142] on input "**********" at bounding box center [590, 144] width 245 height 48
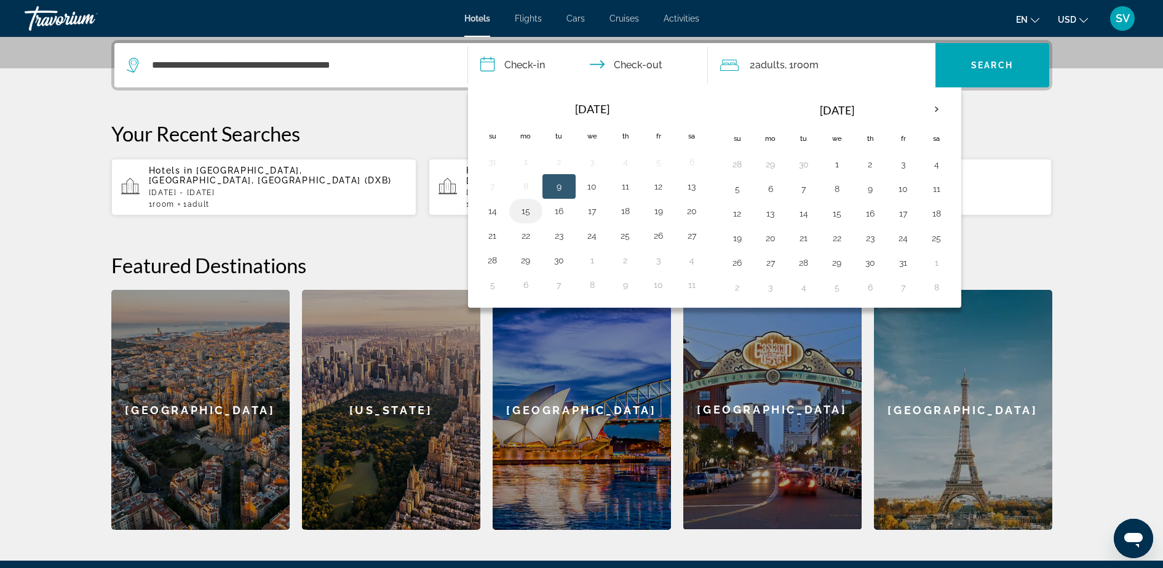
click at [541, 208] on td "15" at bounding box center [525, 211] width 33 height 25
click at [531, 208] on button "15" at bounding box center [526, 210] width 20 height 17
click at [561, 209] on button "16" at bounding box center [559, 210] width 20 height 17
type input "**********"
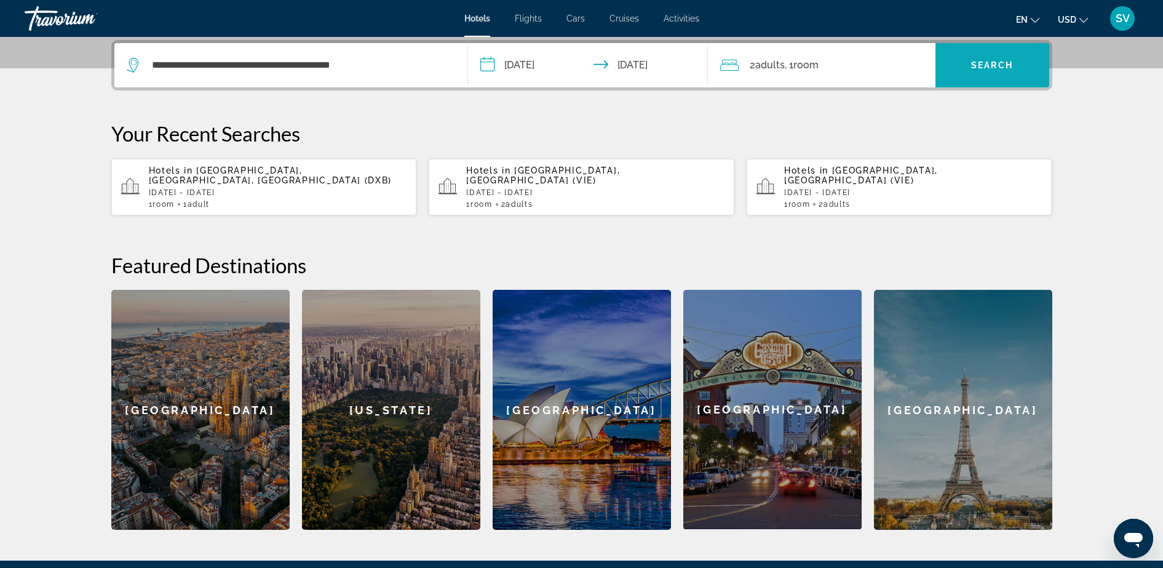
click at [996, 65] on span "Search" at bounding box center [992, 65] width 42 height 10
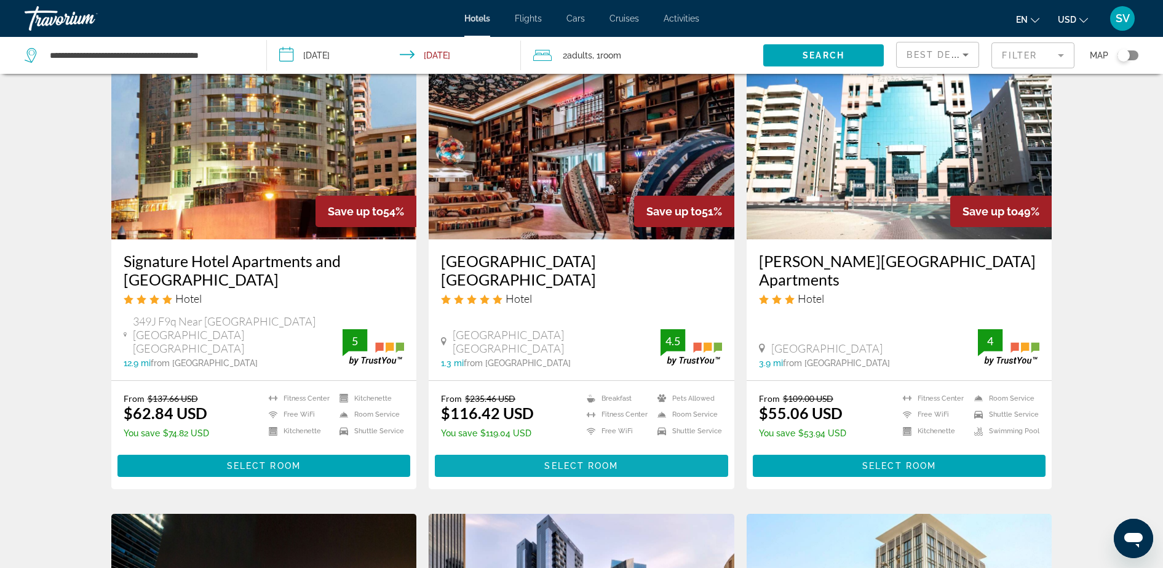
scroll to position [1000, 0]
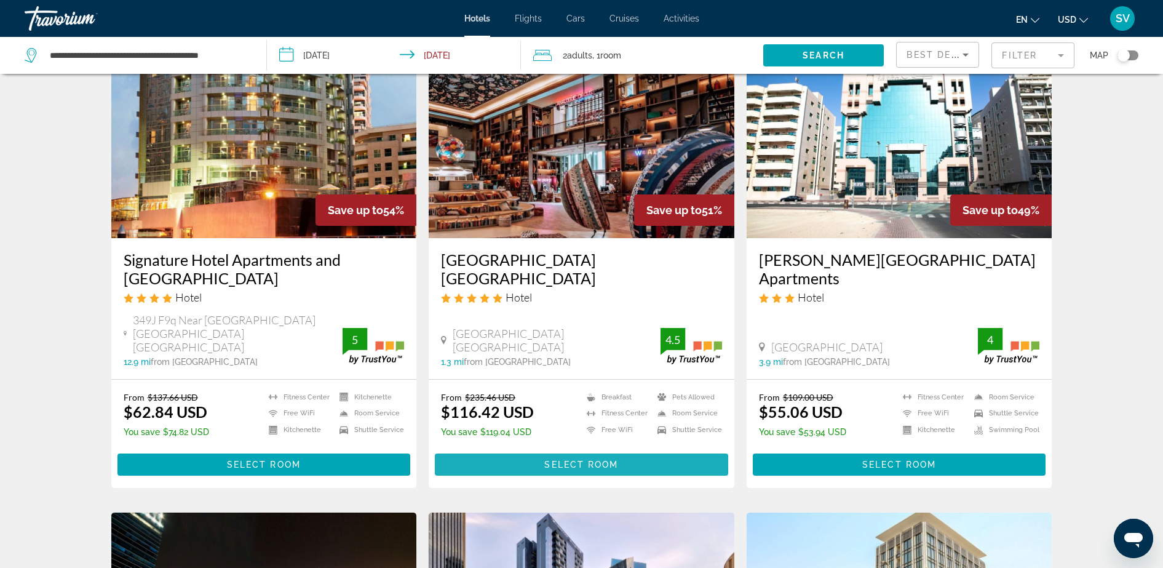
click at [570, 459] on span "Select Room" at bounding box center [581, 464] width 74 height 10
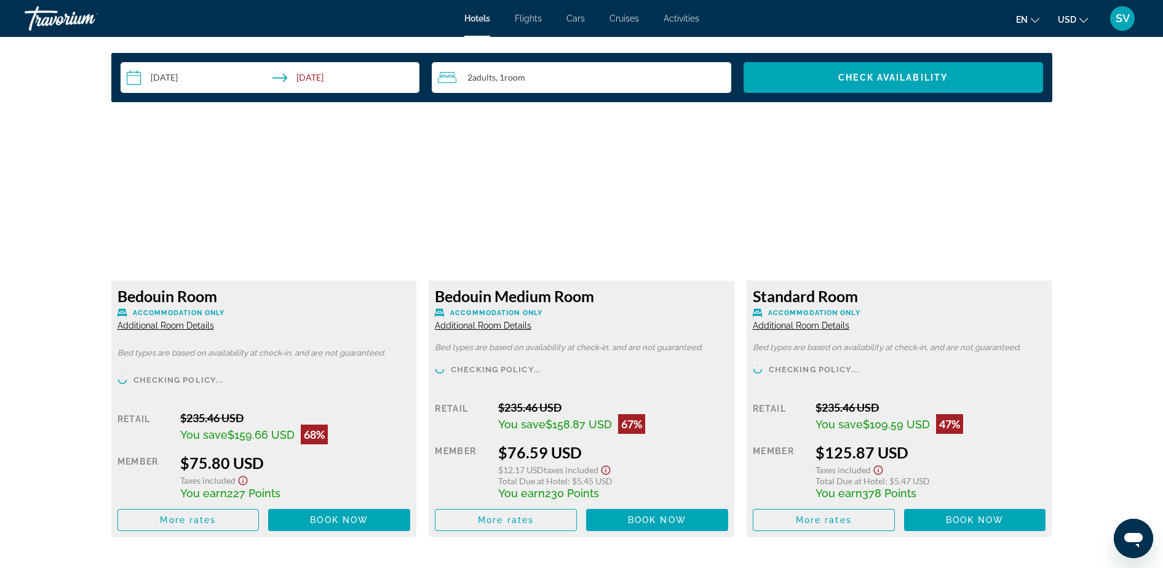
scroll to position [1691, 0]
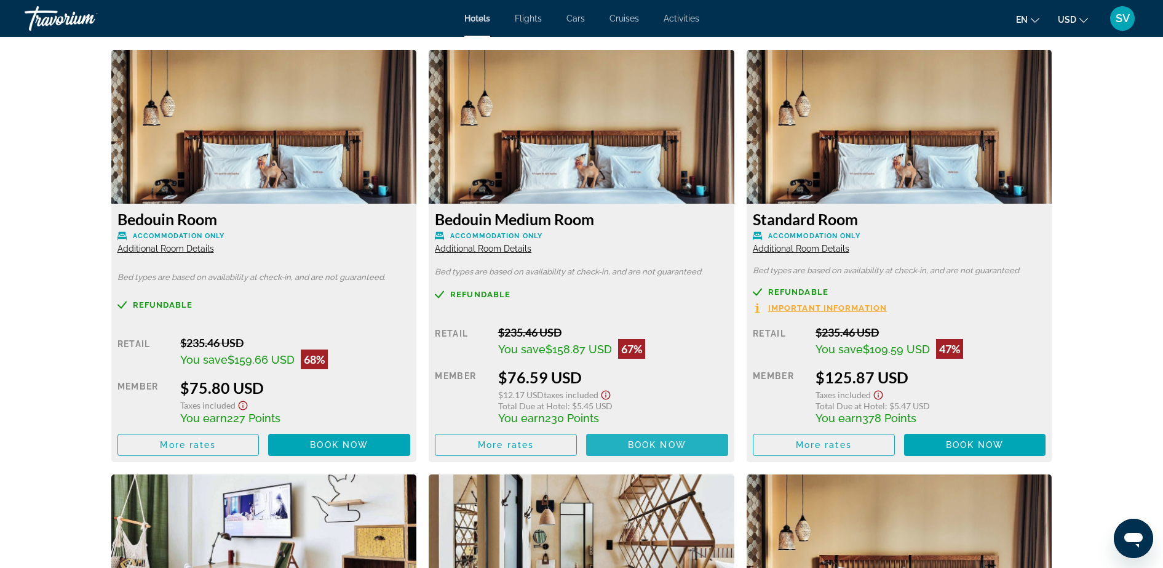
click at [650, 447] on span "Book now" at bounding box center [657, 445] width 58 height 10
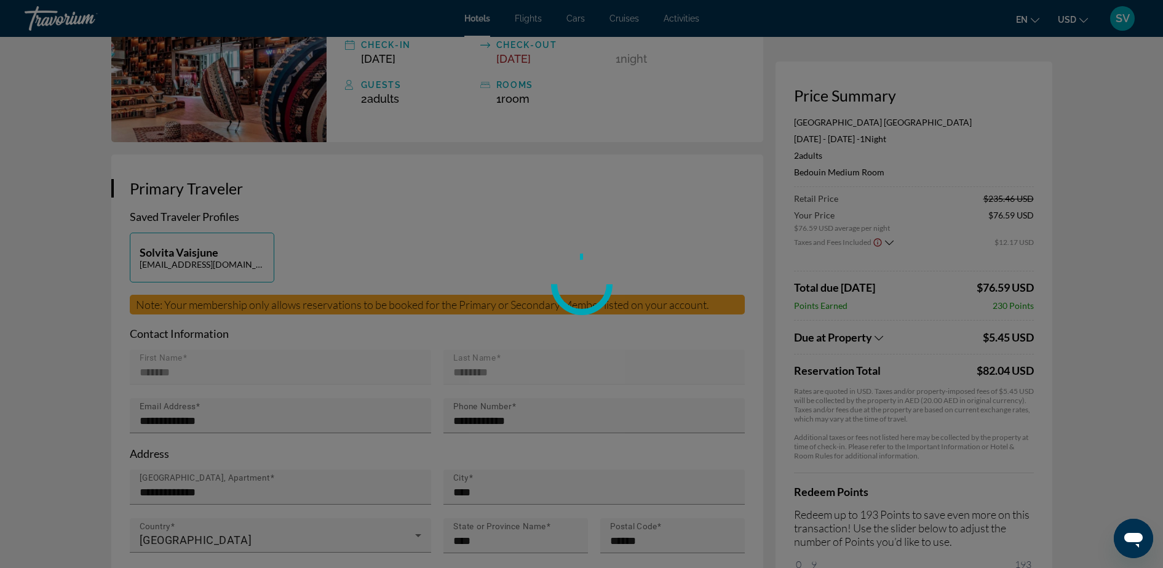
scroll to position [159, 0]
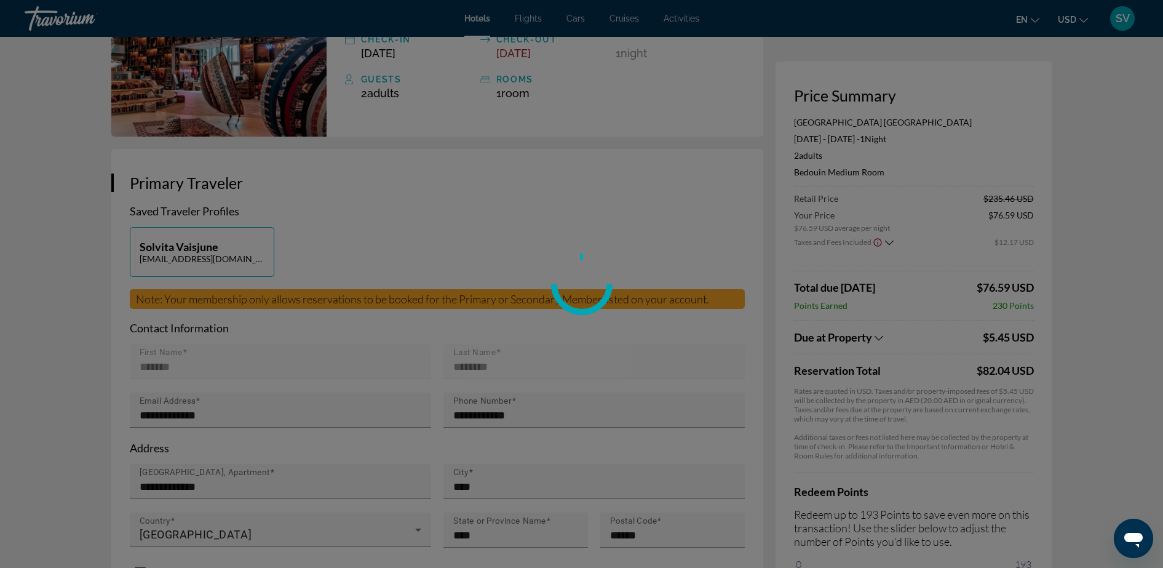
drag, startPoint x: 809, startPoint y: 563, endPoint x: 1038, endPoint y: 567, distance: 228.2
click at [1038, 408] on div "Skip to main content Hotels Flights Cars Cruises Activities Hotels Flights Cars…" at bounding box center [581, 125] width 1163 height 568
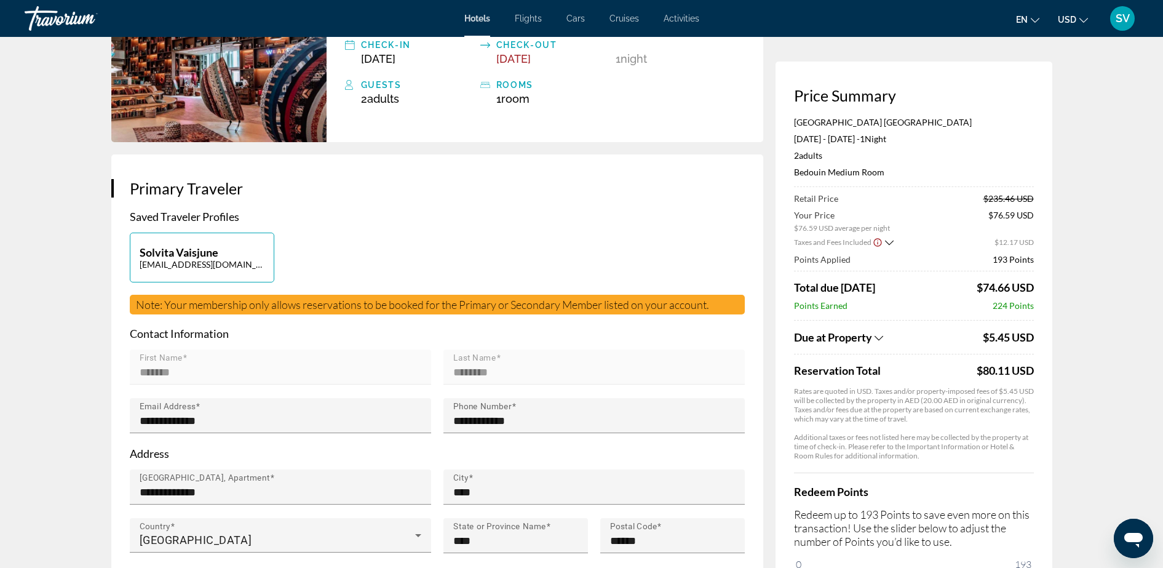
scroll to position [0, 0]
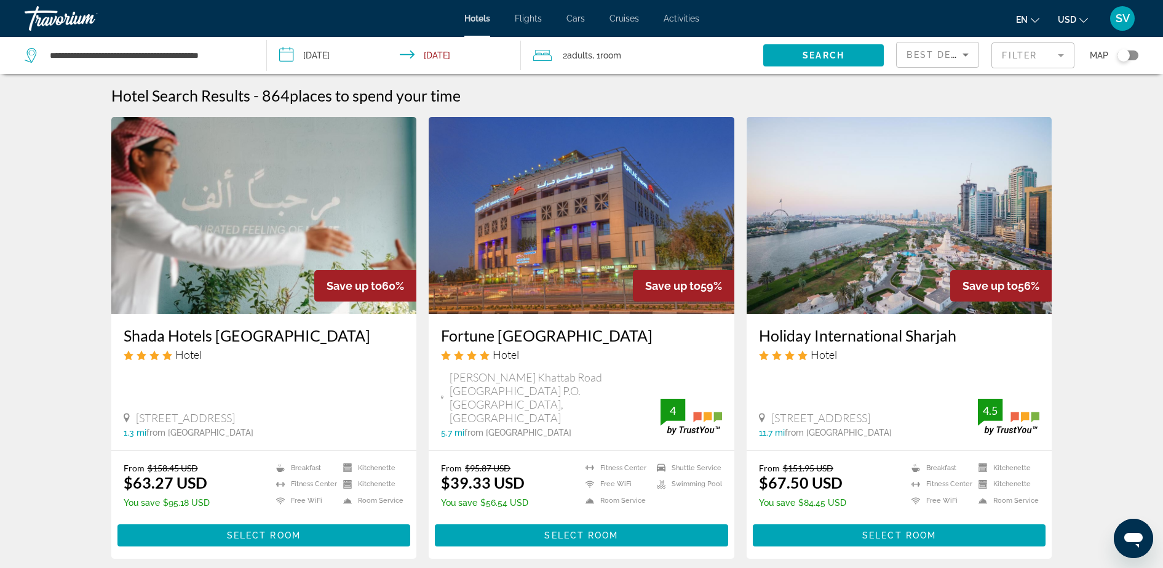
click at [525, 18] on span "Flights" at bounding box center [528, 19] width 27 height 10
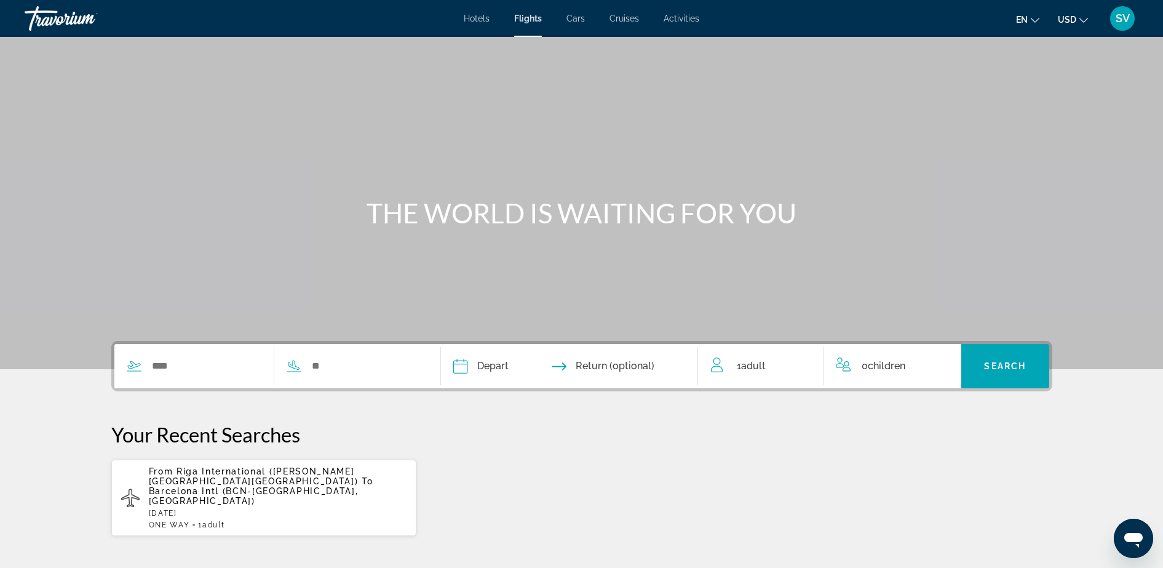
click at [186, 354] on div "Search widget" at bounding box center [268, 366] width 308 height 44
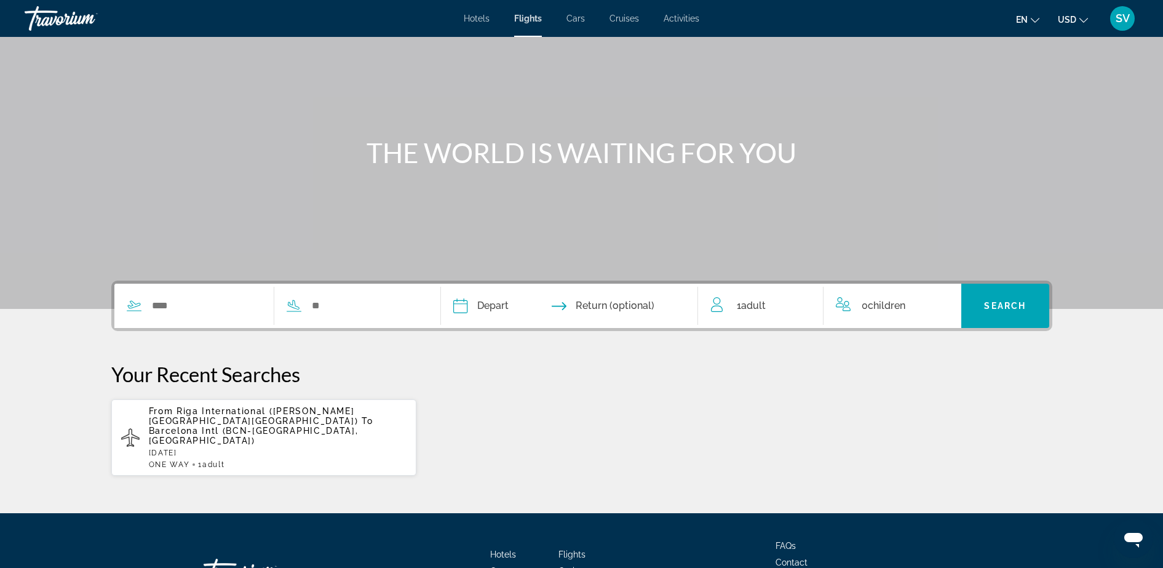
scroll to position [60, 0]
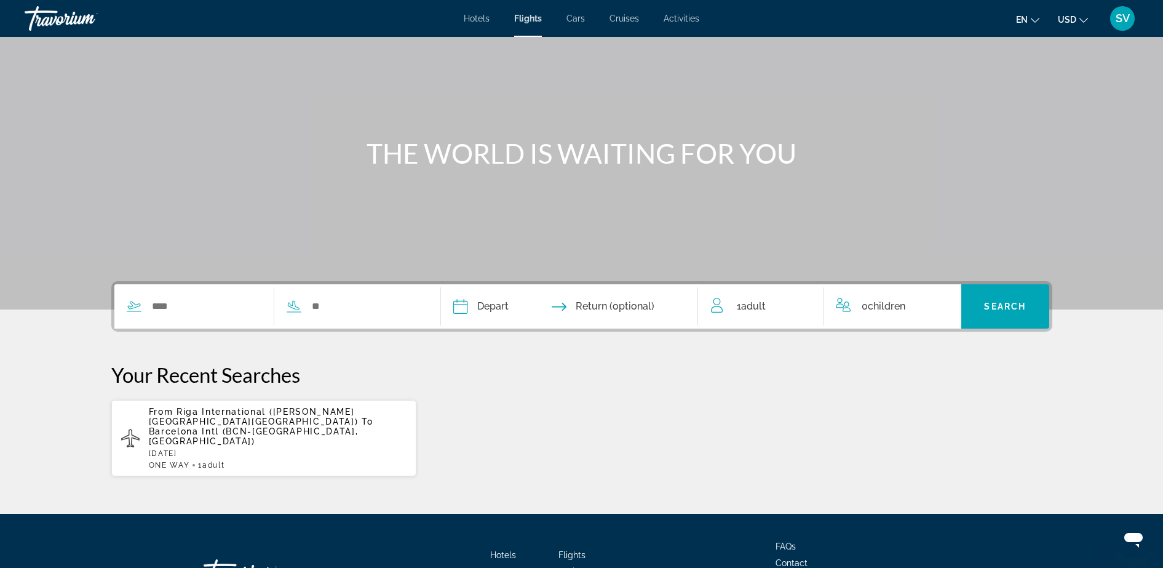
click at [578, 18] on span "Cars" at bounding box center [575, 19] width 18 height 10
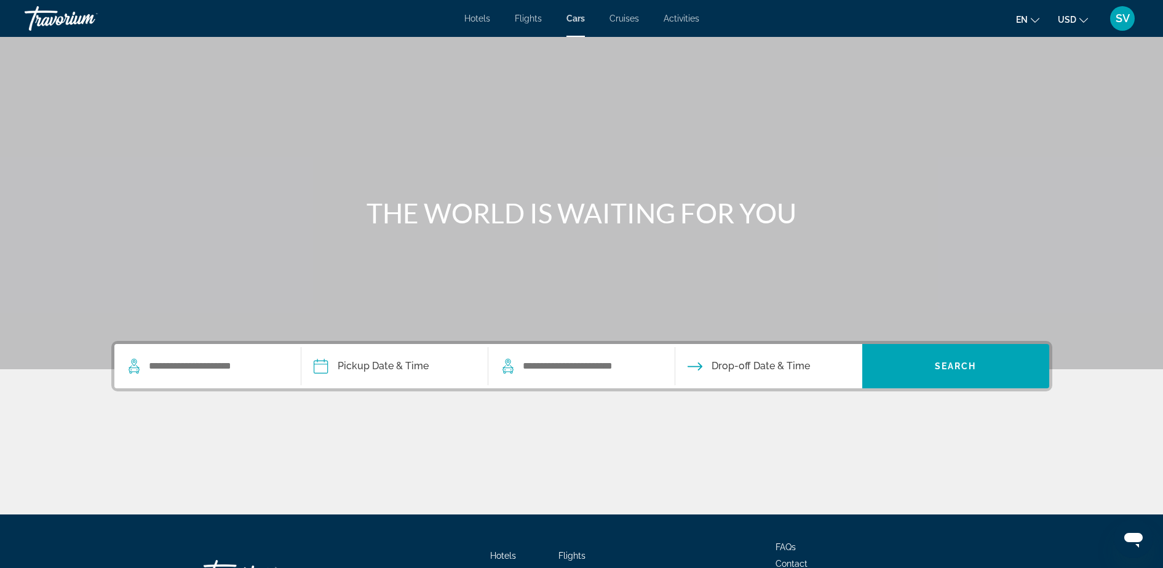
click at [628, 18] on span "Cruises" at bounding box center [625, 19] width 30 height 10
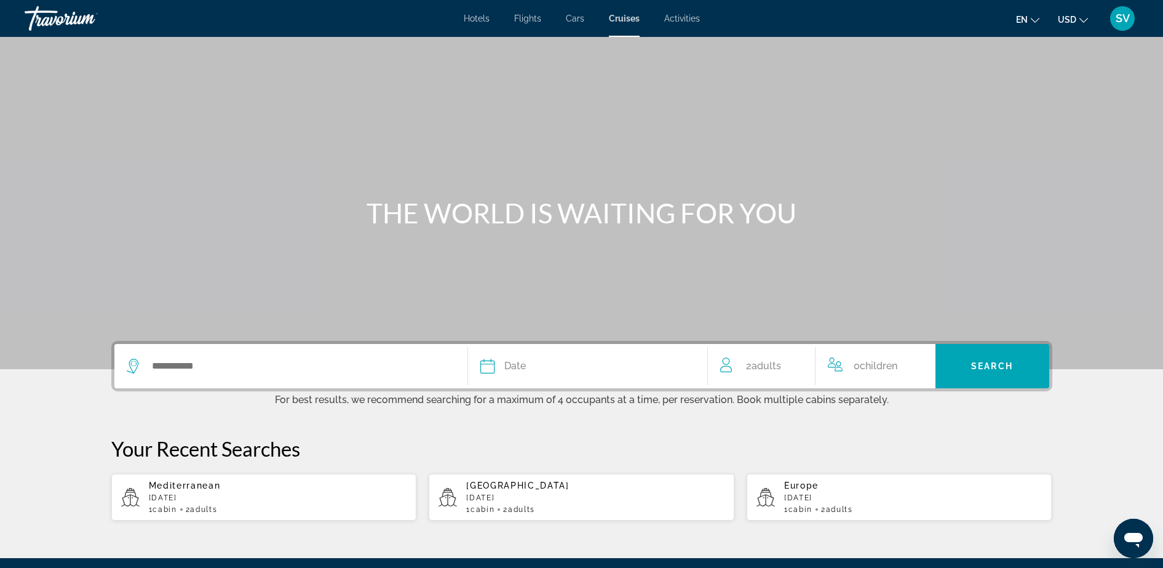
click at [680, 16] on span "Activities" at bounding box center [682, 19] width 36 height 10
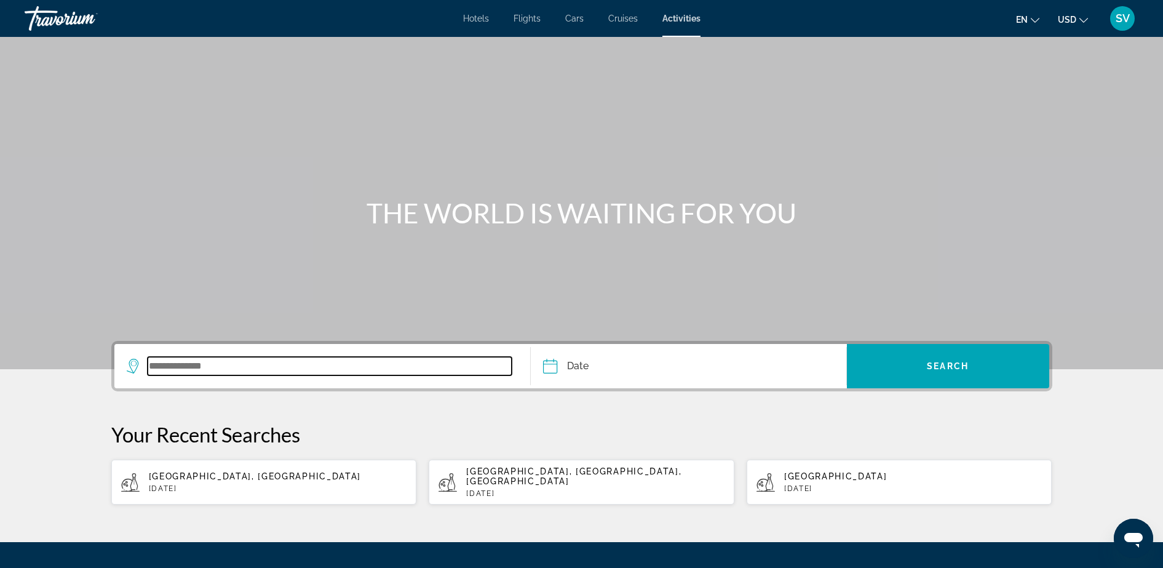
click at [183, 365] on input "Search widget" at bounding box center [330, 366] width 365 height 18
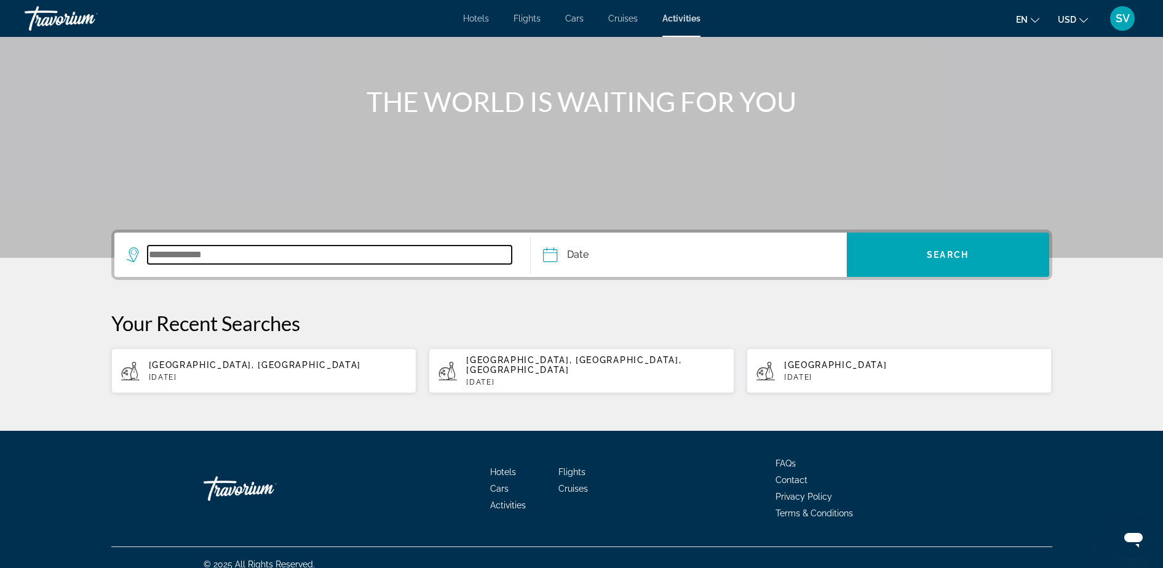
scroll to position [115, 0]
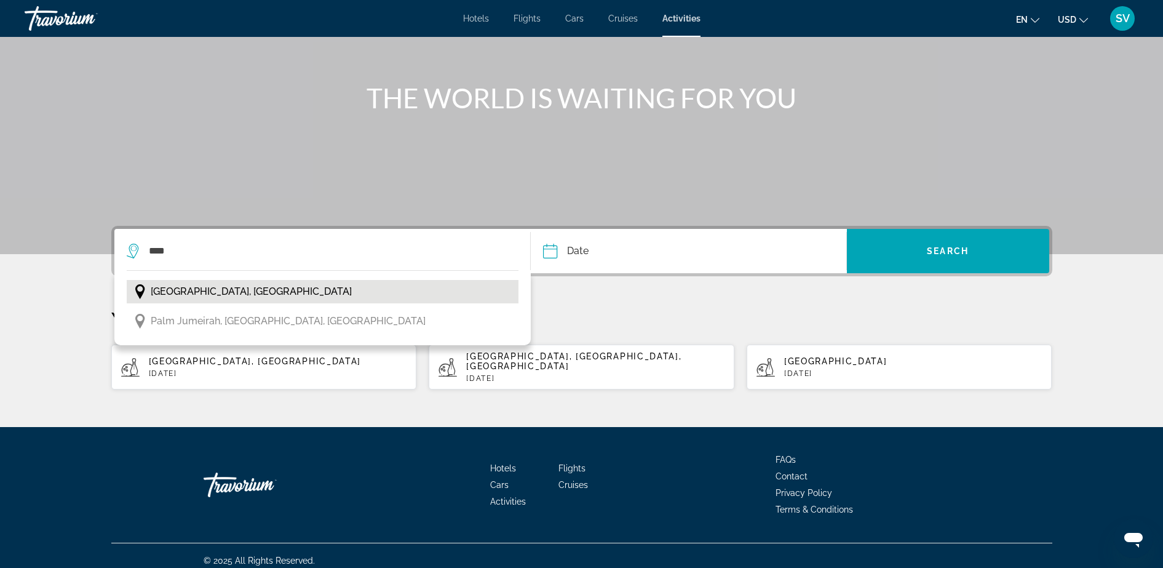
click at [215, 296] on span "[GEOGRAPHIC_DATA], [GEOGRAPHIC_DATA]" at bounding box center [251, 291] width 201 height 17
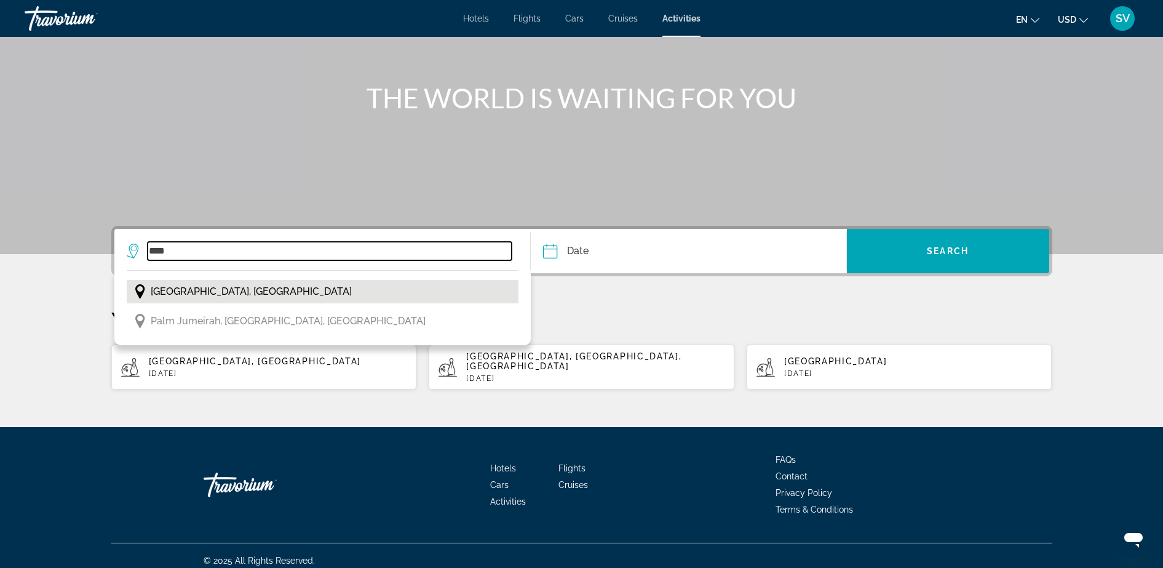
type input "**********"
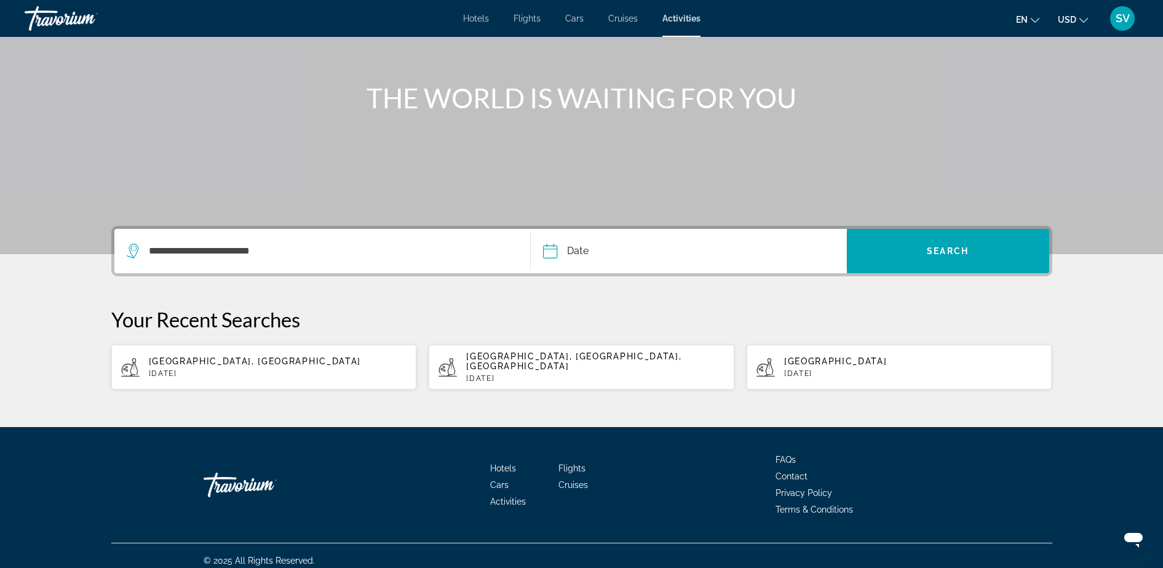
click at [592, 252] on input "Date" at bounding box center [618, 253] width 156 height 48
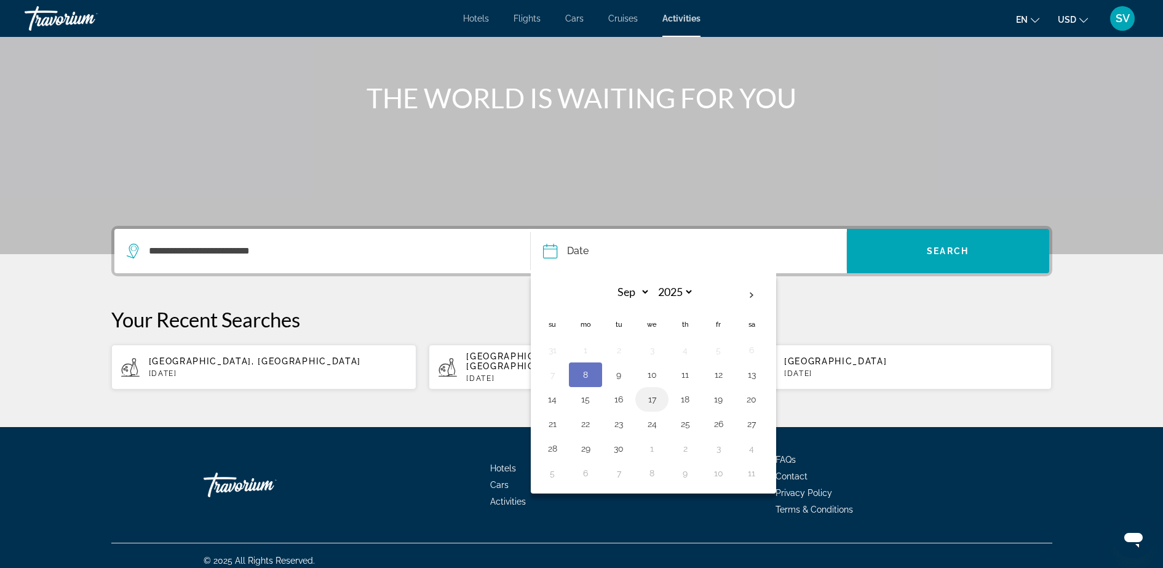
click at [648, 400] on button "17" at bounding box center [652, 399] width 20 height 17
type input "**********"
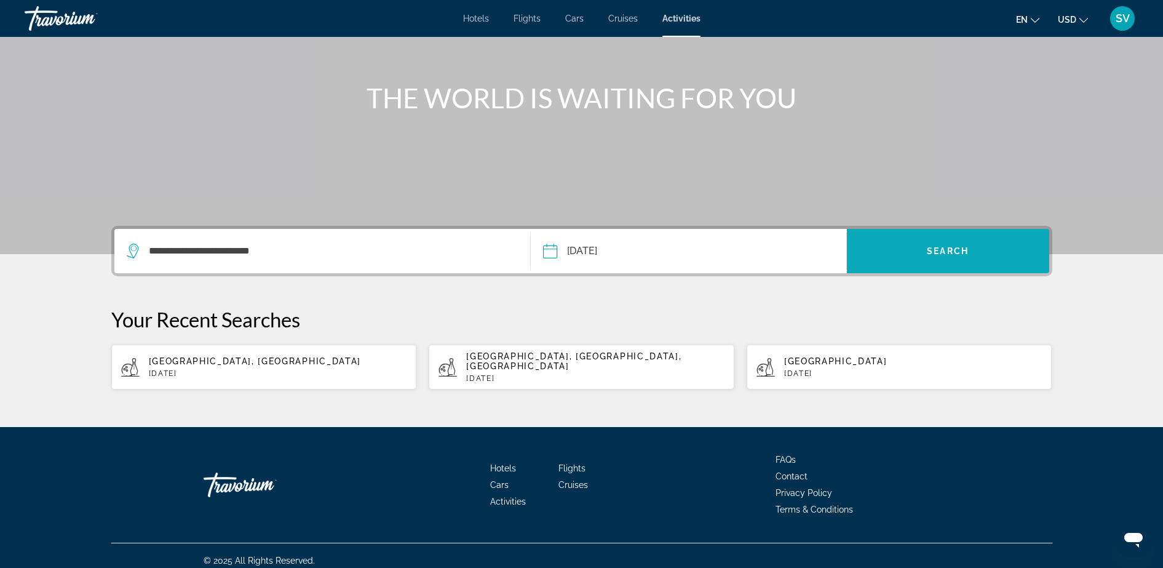
click at [929, 255] on span "Search" at bounding box center [948, 251] width 42 height 10
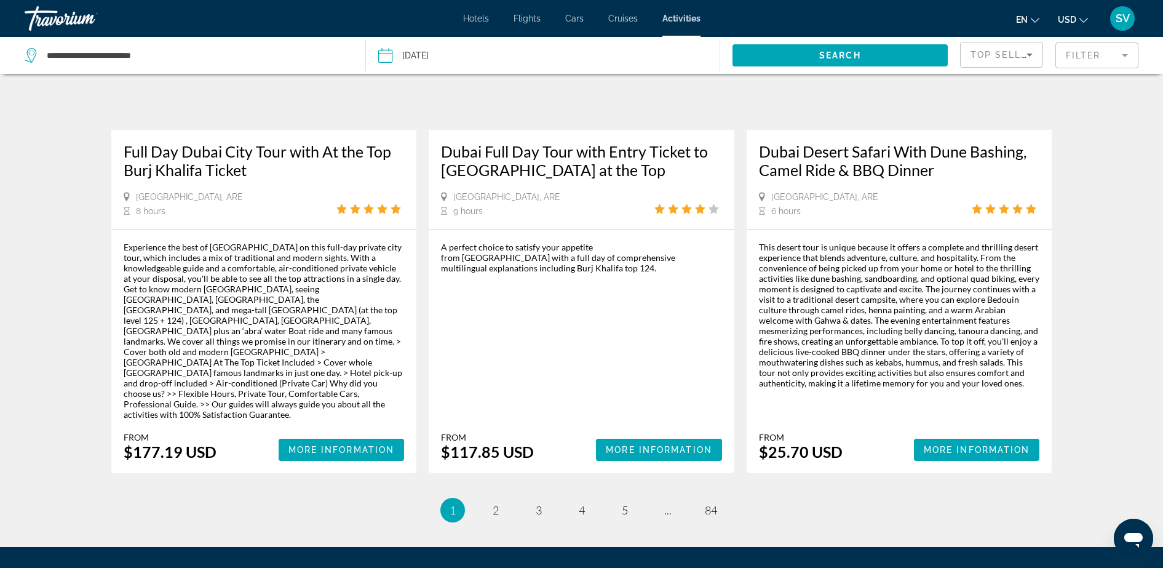
scroll to position [1778, 0]
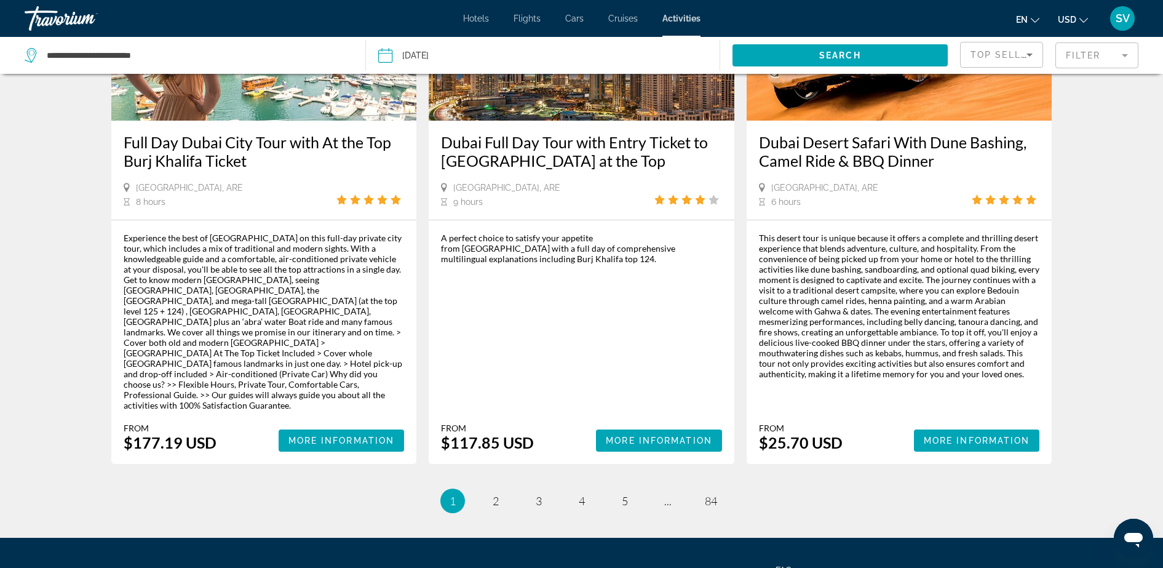
click at [616, 488] on li "page 5" at bounding box center [625, 500] width 25 height 25
click at [624, 494] on span "5" at bounding box center [625, 501] width 6 height 14
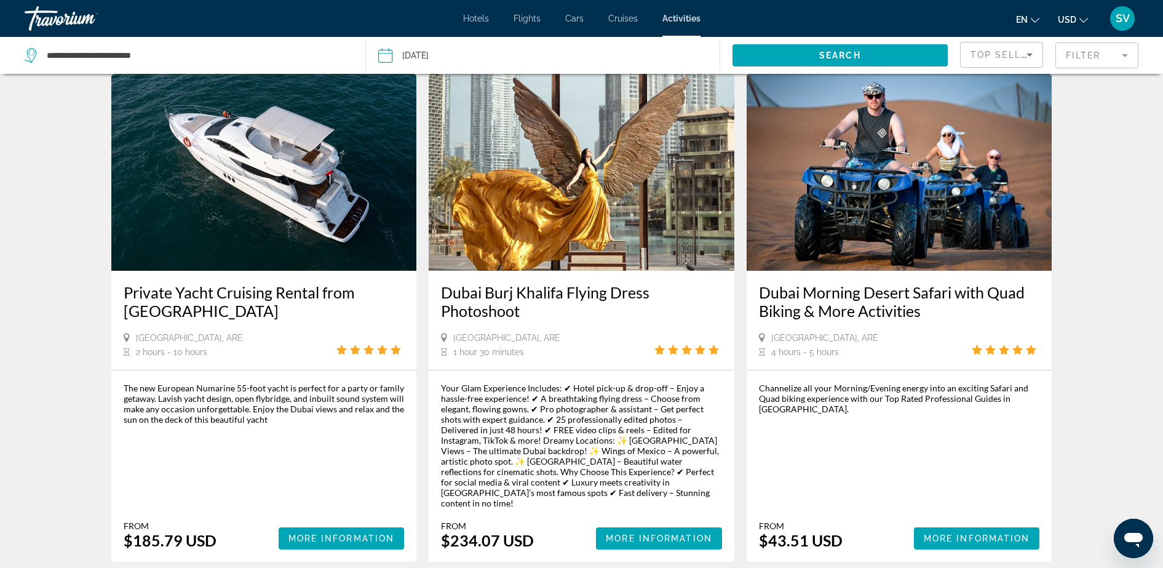
scroll to position [538, 0]
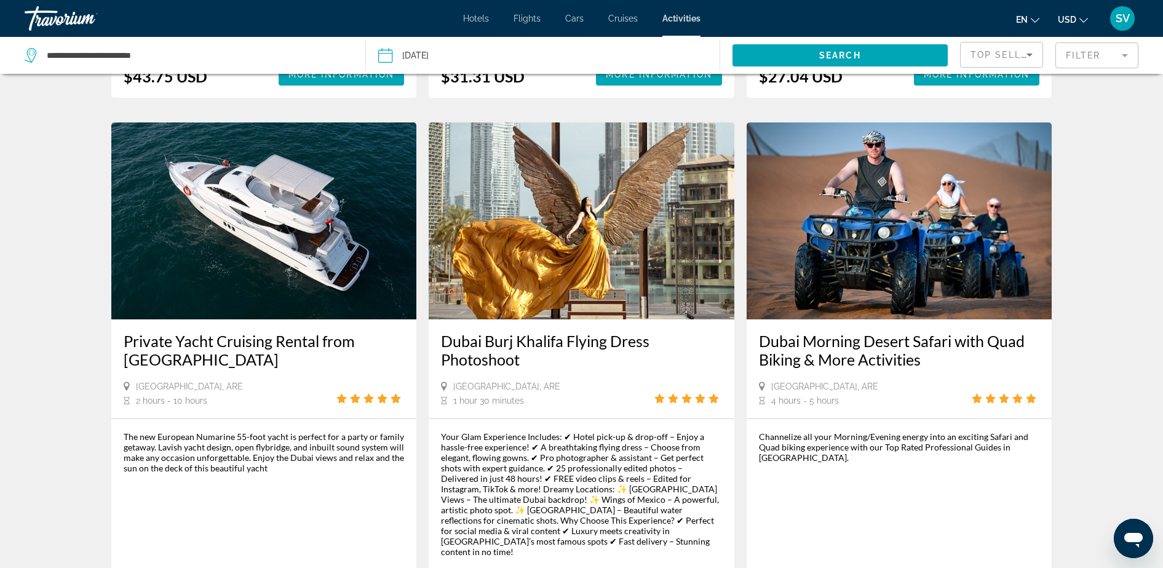
click at [1113, 17] on div "SV" at bounding box center [1122, 18] width 25 height 25
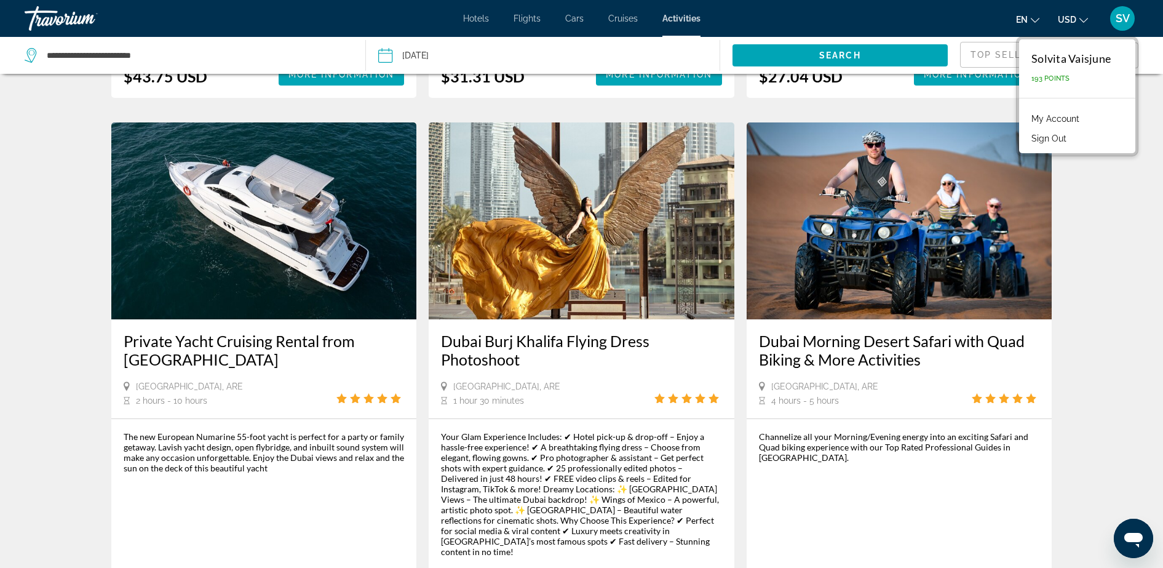
click at [1063, 121] on link "My Account" at bounding box center [1055, 119] width 60 height 16
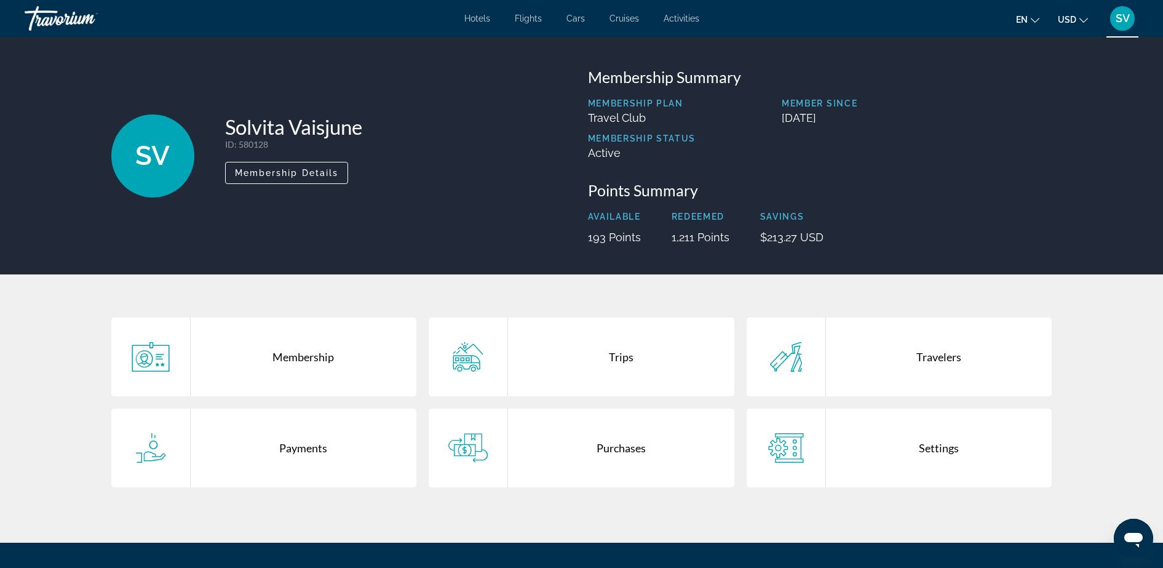
click at [606, 356] on div "Trips" at bounding box center [621, 356] width 226 height 79
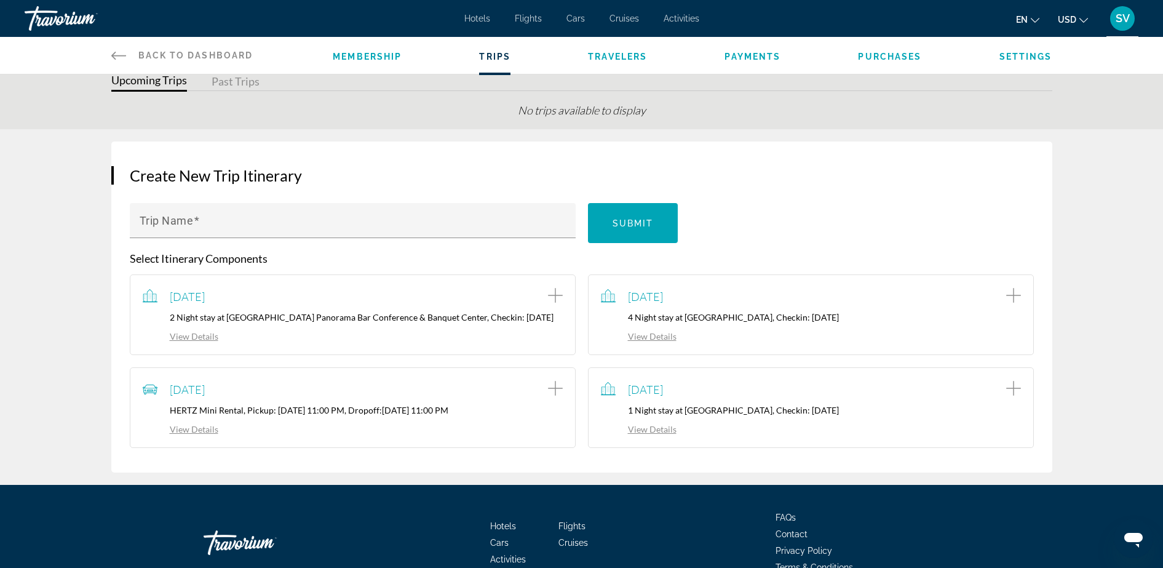
scroll to position [77, 0]
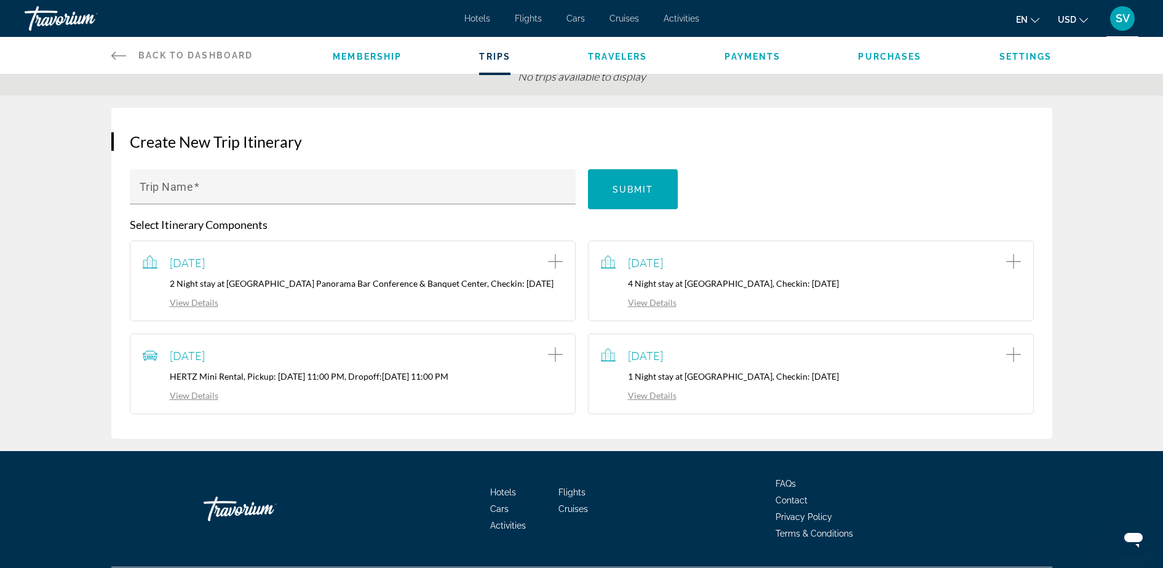
click at [651, 400] on link "View Details" at bounding box center [639, 395] width 76 height 10
